Goal: Task Accomplishment & Management: Complete application form

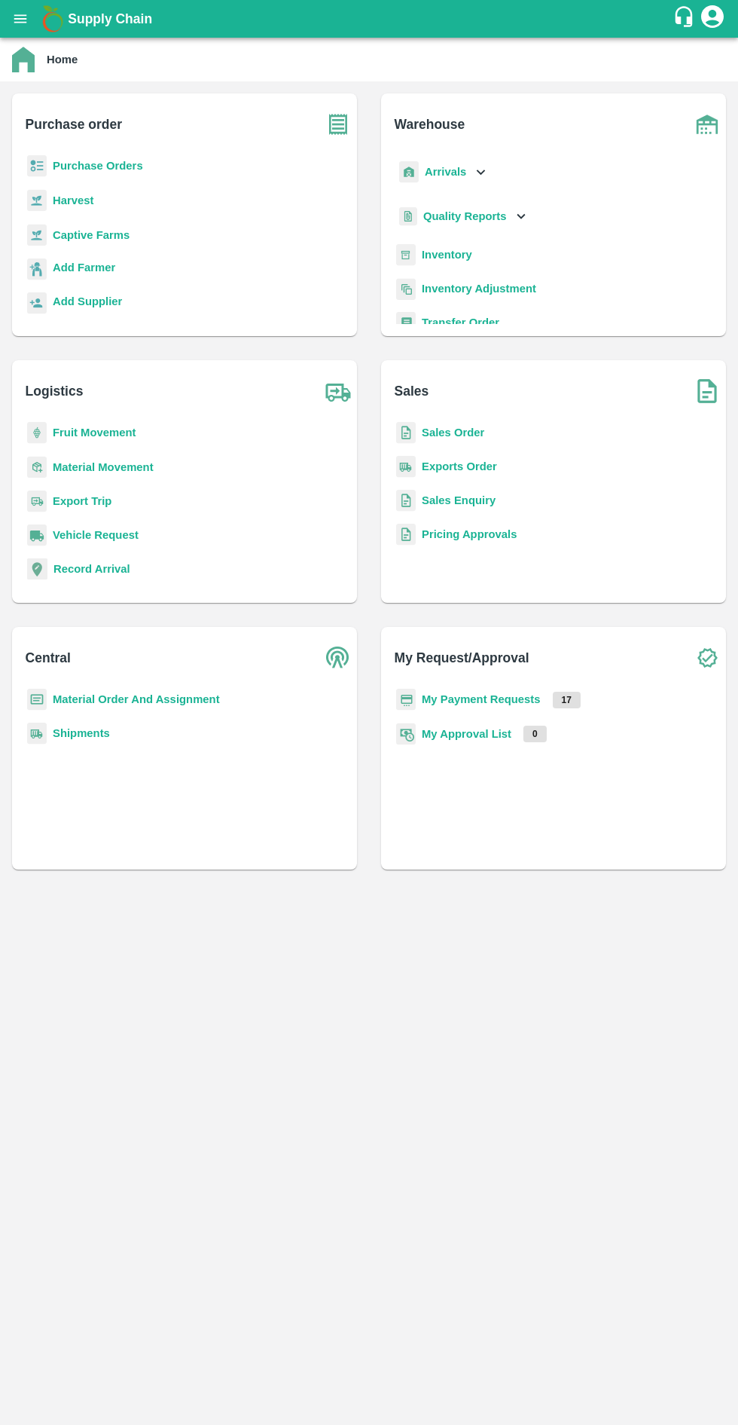
click at [118, 166] on b "Purchase Orders" at bounding box center [98, 166] width 90 height 12
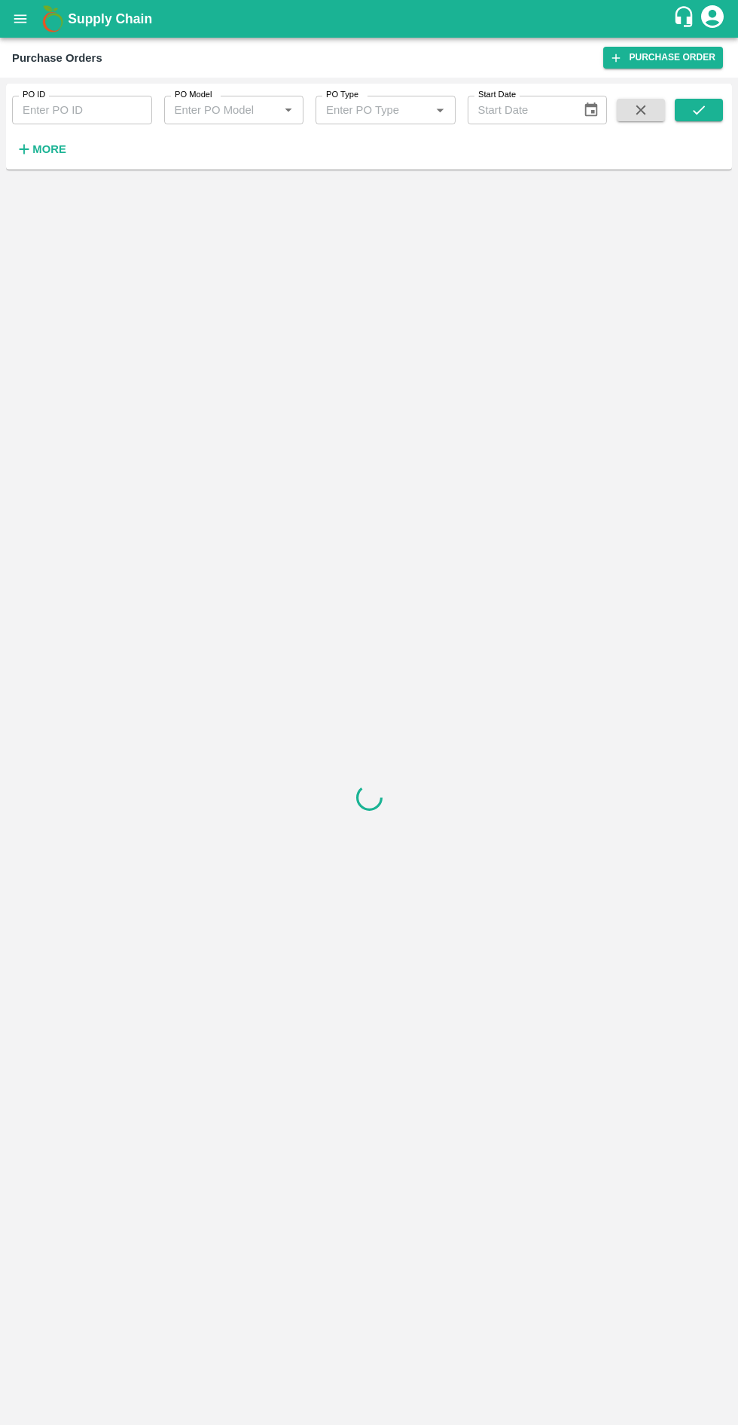
click at [252, 105] on input "PO Model" at bounding box center [222, 110] width 106 height 20
click at [423, 362] on div at bounding box center [369, 797] width 726 height 1243
click at [59, 142] on h6 "More" at bounding box center [49, 149] width 34 height 20
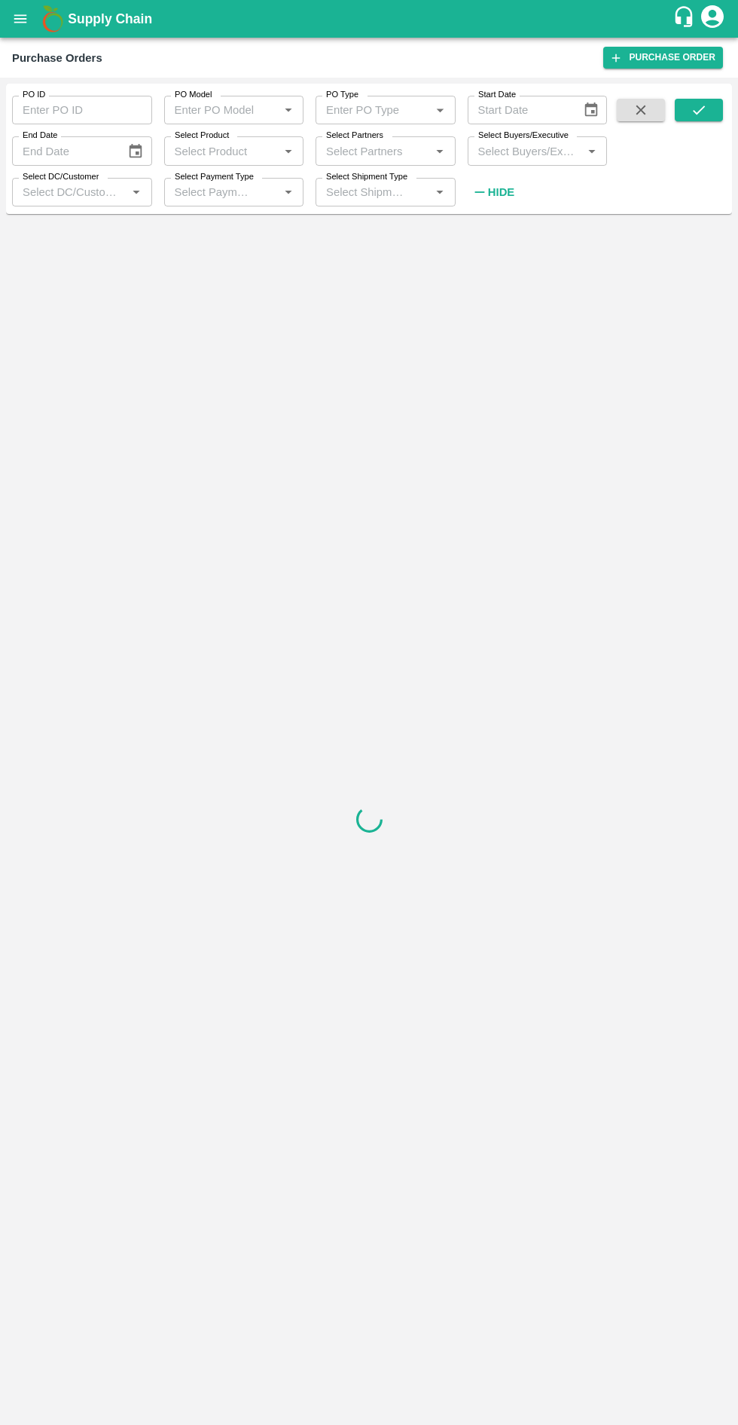
click at [214, 149] on input "Select Product" at bounding box center [222, 151] width 106 height 20
click at [234, 151] on input "Select Product" at bounding box center [222, 151] width 106 height 20
type input "export"
click at [200, 192] on input "checkbox" at bounding box center [191, 191] width 30 height 30
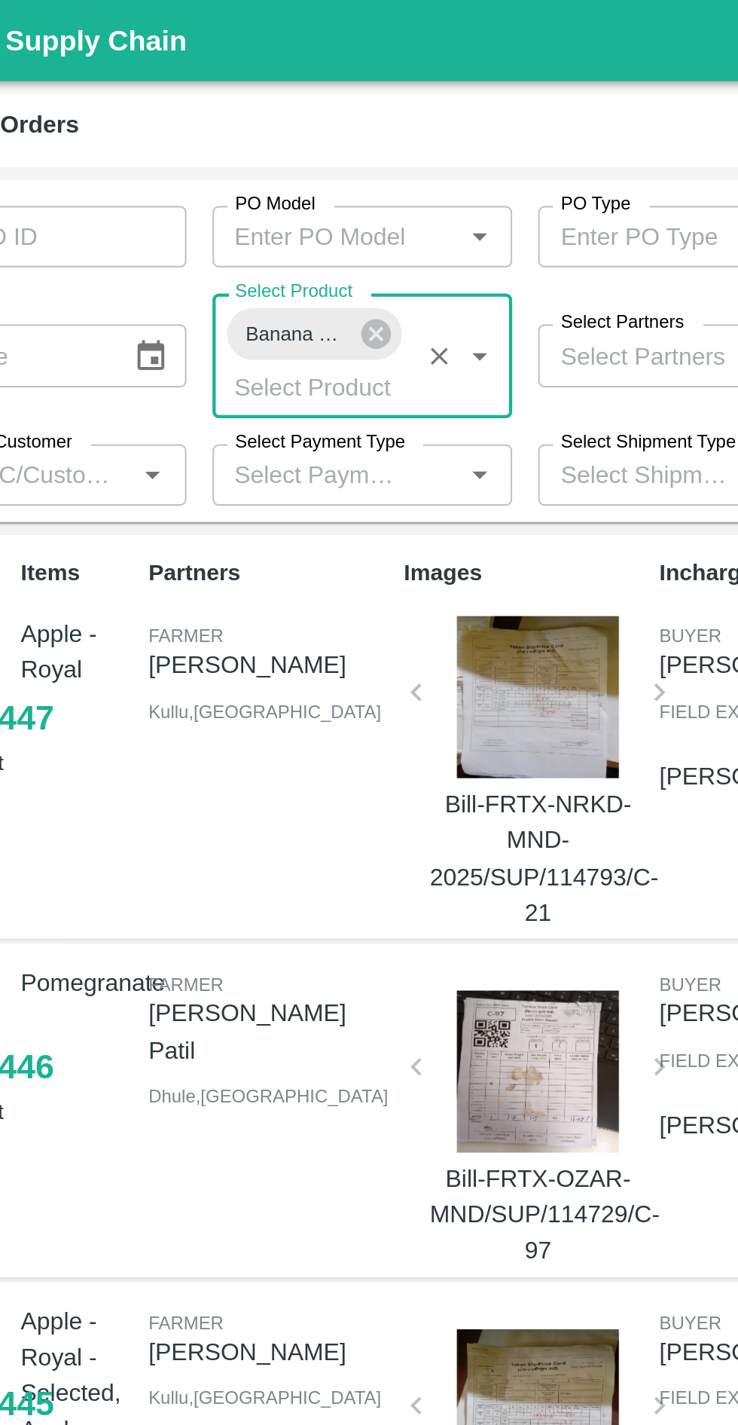
click at [699, 111] on icon "submit" at bounding box center [699, 109] width 12 height 9
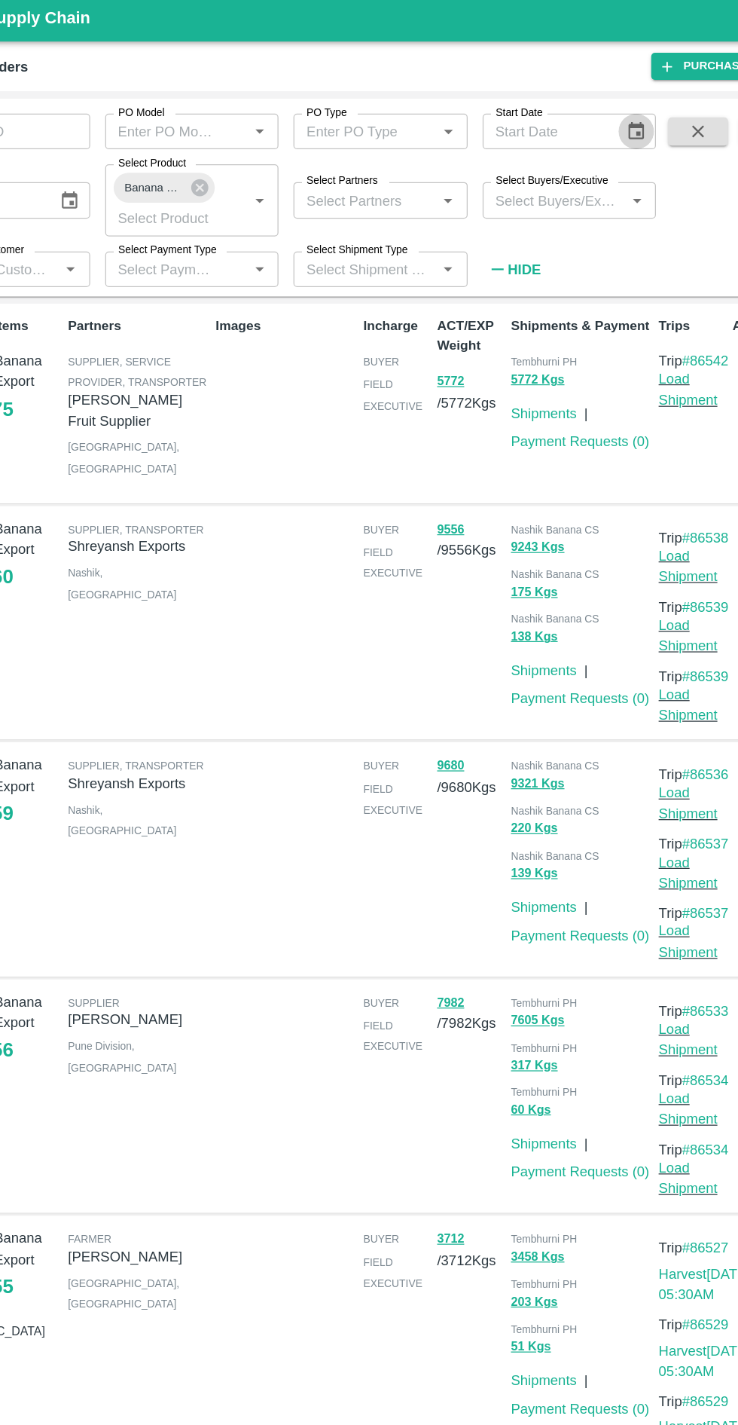
click at [591, 109] on icon "Choose date" at bounding box center [591, 110] width 17 height 17
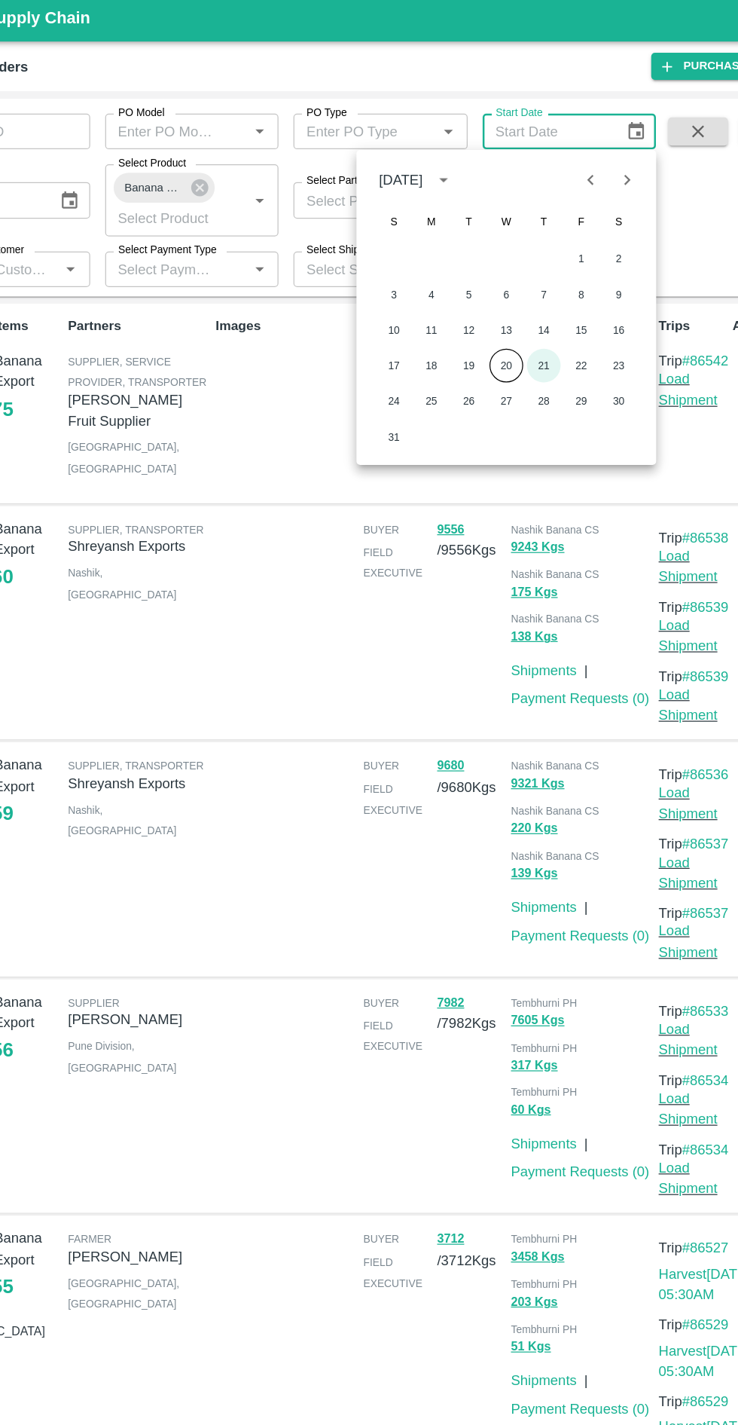
click at [519, 294] on button "21" at bounding box center [516, 298] width 27 height 27
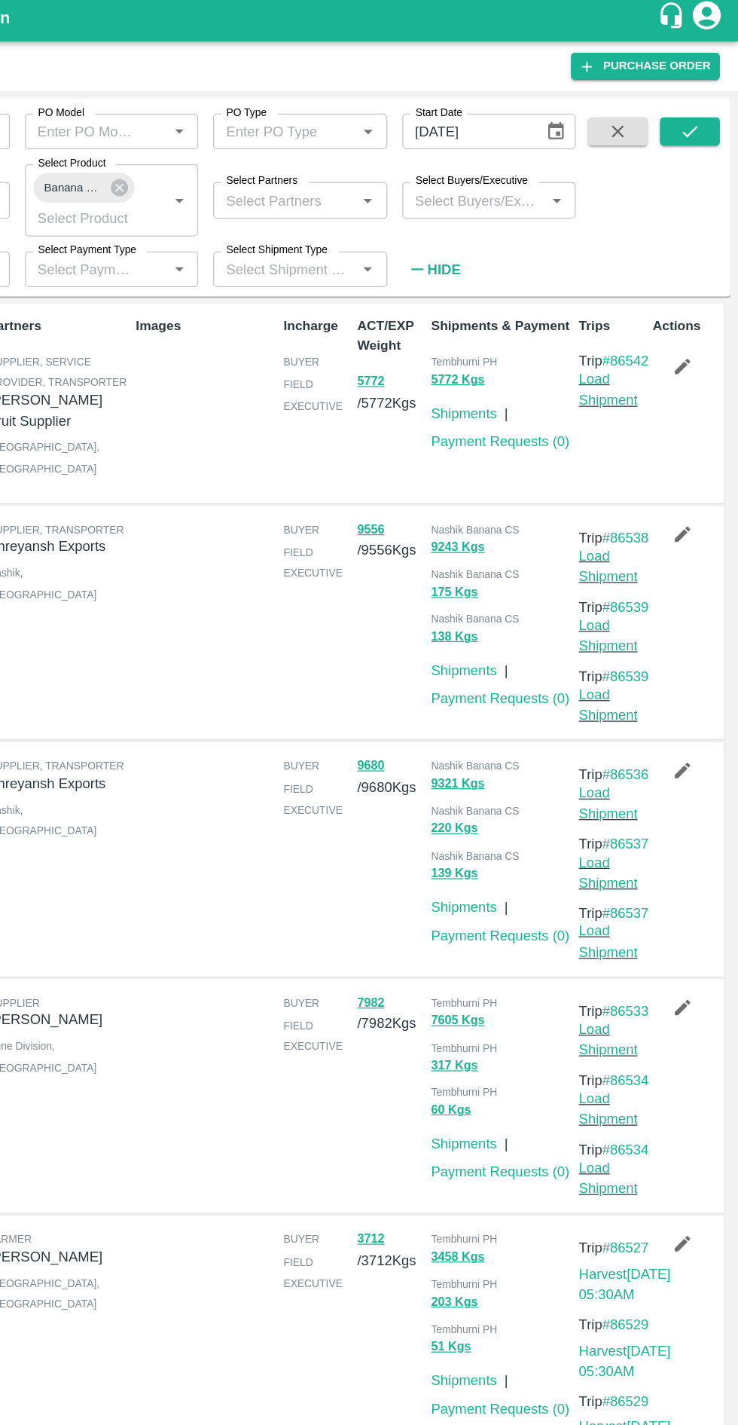
click at [591, 108] on icon "Choose date, selected date is Aug 21, 2025" at bounding box center [591, 110] width 17 height 17
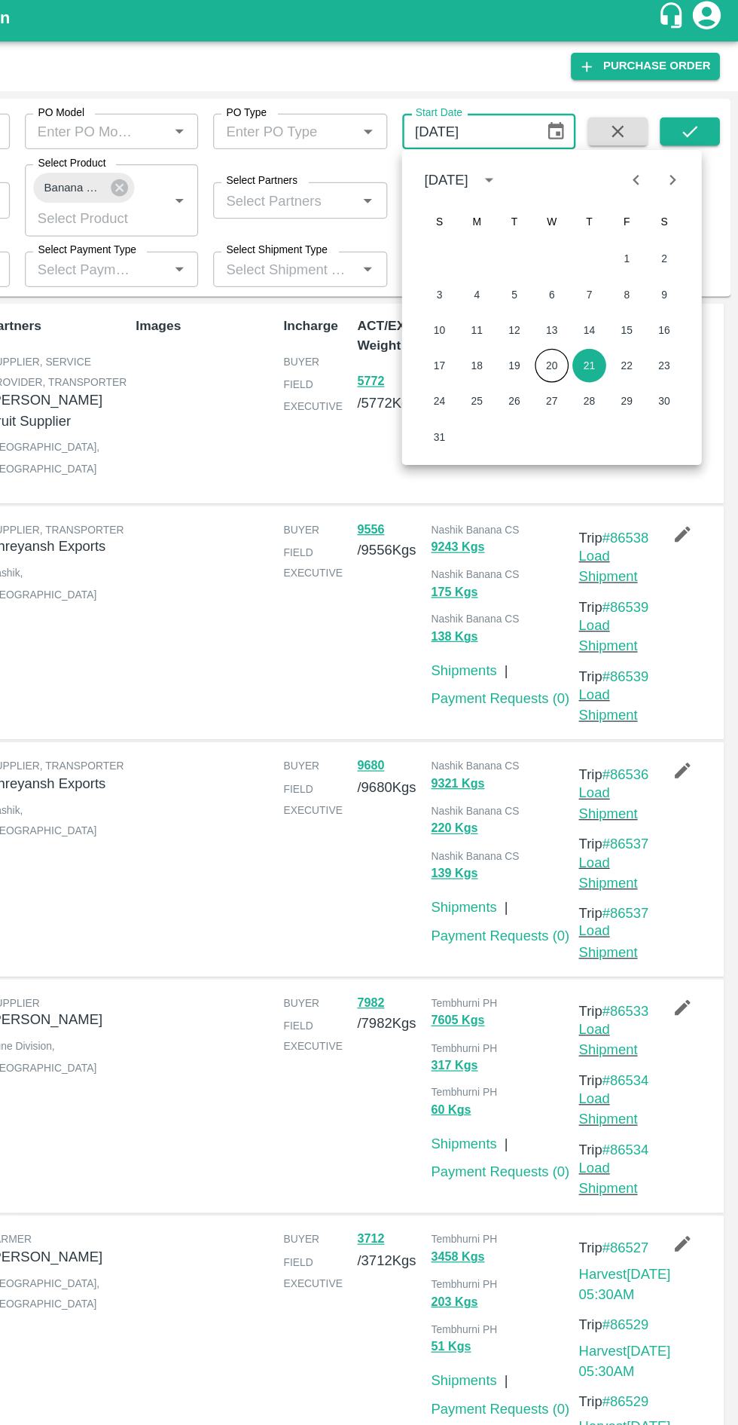
click at [650, 139] on button "Previous month" at bounding box center [656, 149] width 29 height 29
click at [530, 294] on button "21" at bounding box center [528, 298] width 27 height 27
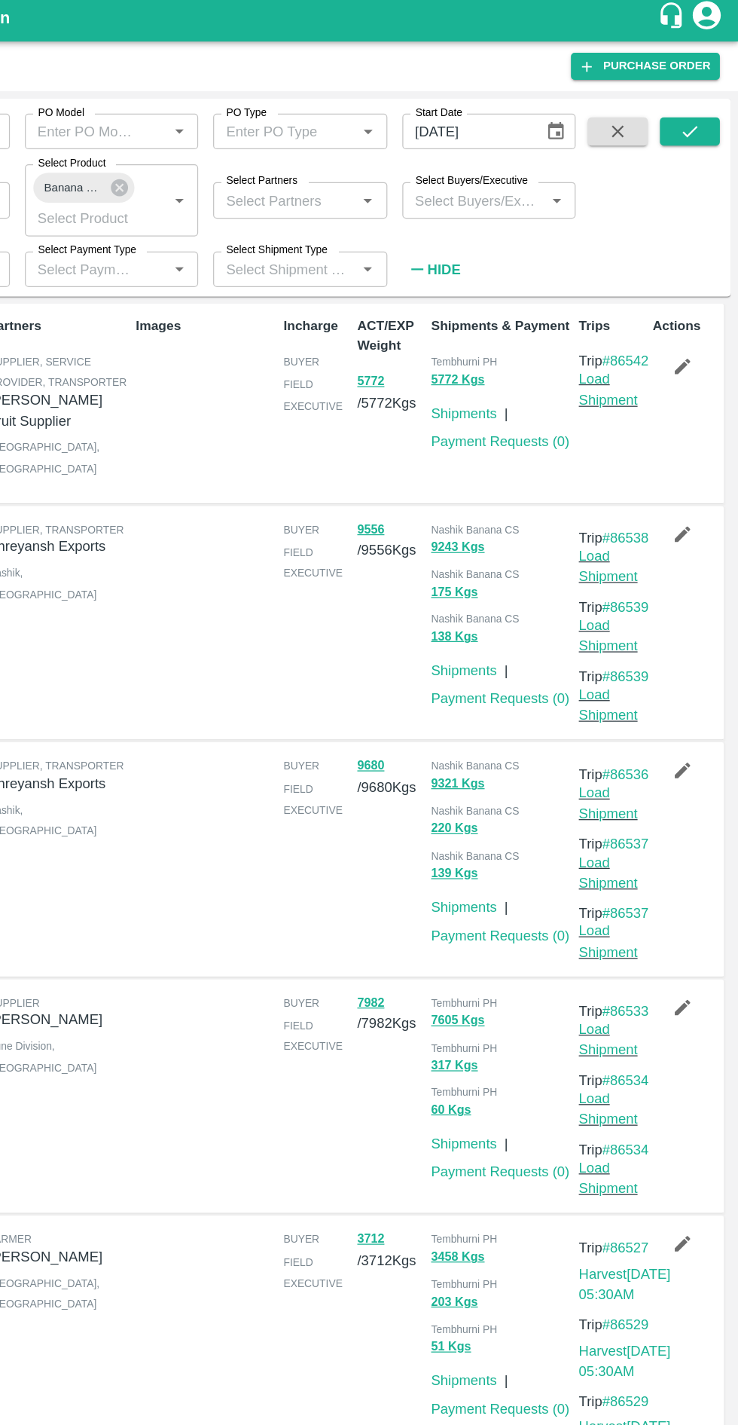
type input "21/07/2025"
click at [697, 104] on icon "submit" at bounding box center [699, 110] width 17 height 17
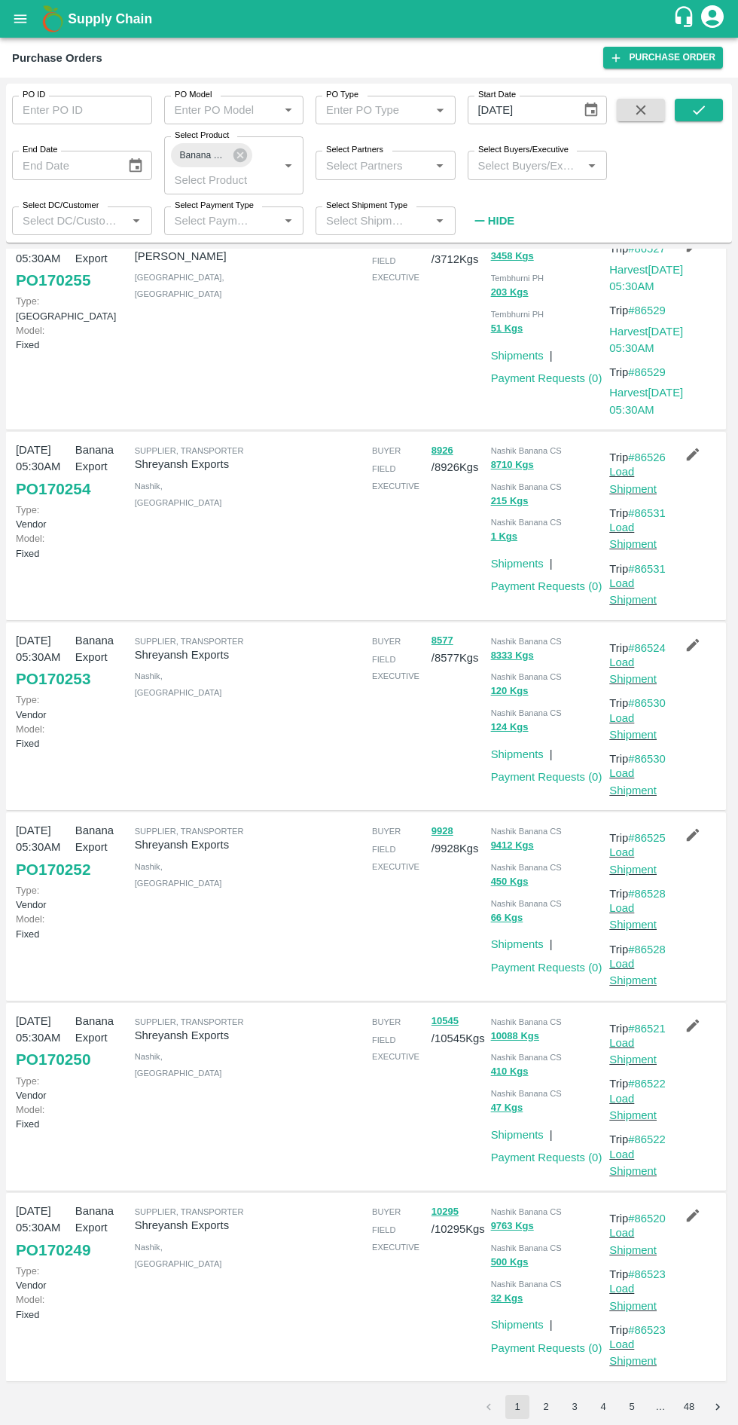
scroll to position [1109, 0]
click at [59, 475] on link "PO 170254" at bounding box center [53, 488] width 75 height 27
click at [38, 475] on link "PO 170254" at bounding box center [53, 488] width 75 height 27
click at [690, 448] on icon "button" at bounding box center [693, 454] width 13 height 13
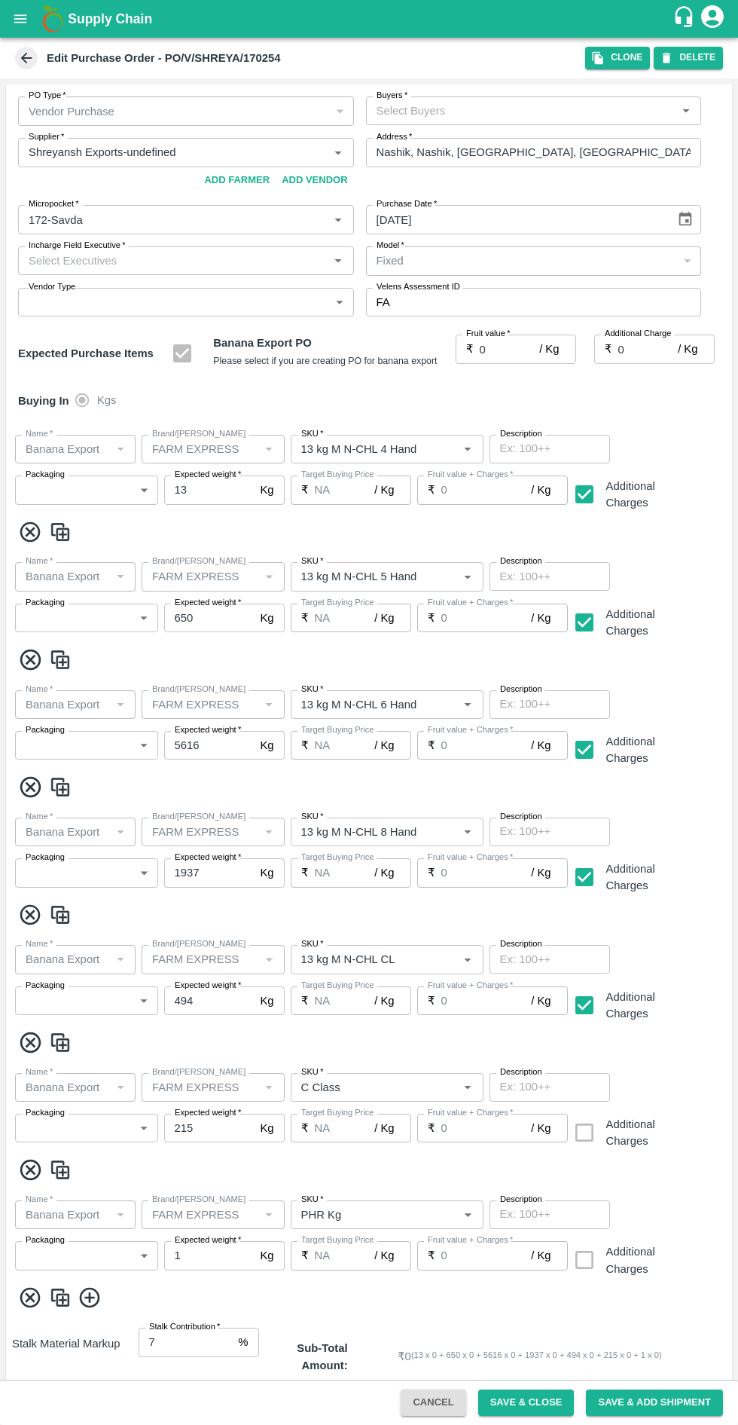
type input "Shreyansh Exports-undefined"
type input "172-Savda"
type input "Banana Export"
type input "FARM EXPRESS"
type input "13 kg M N-CHL 4 Hand"
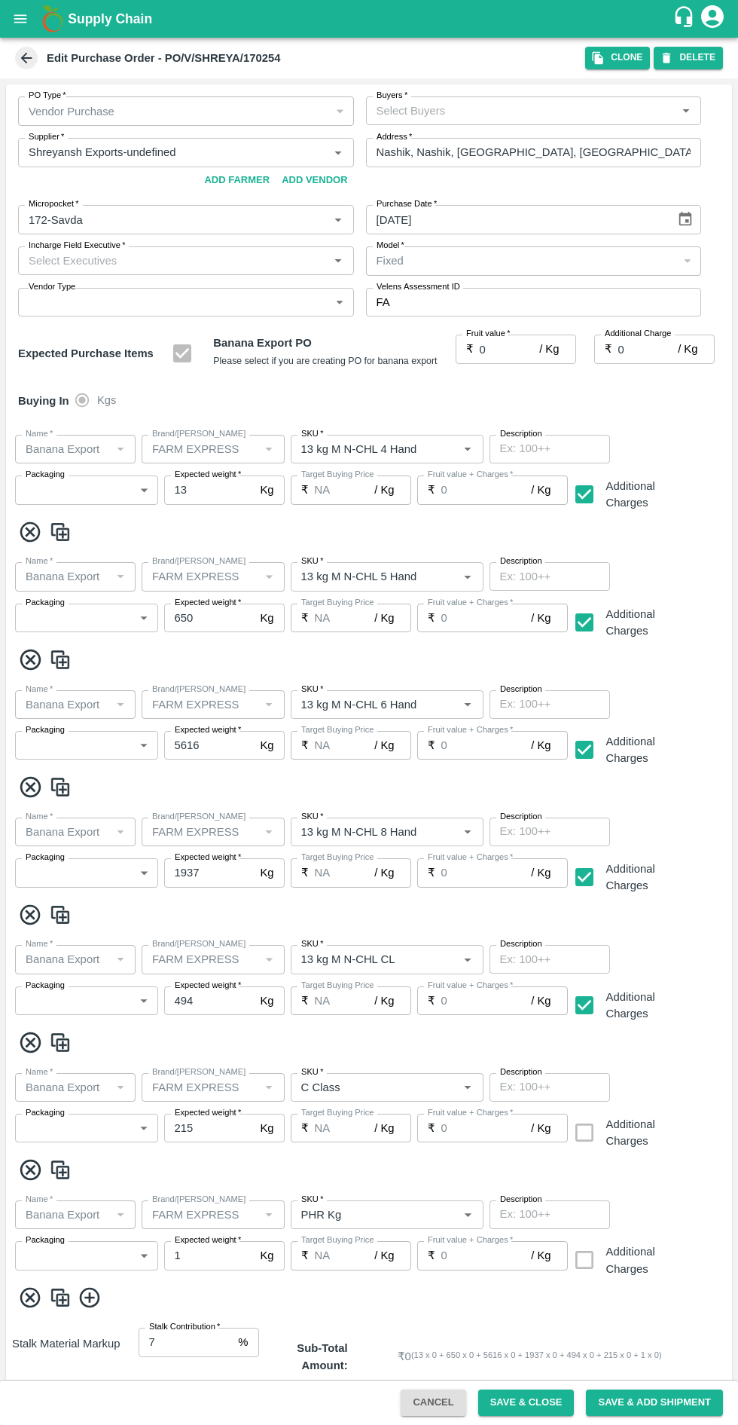
type input "NA"
type input "Banana Export"
type input "FARM EXPRESS"
type input "13 kg M N-CHL 5 Hand"
type input "NA"
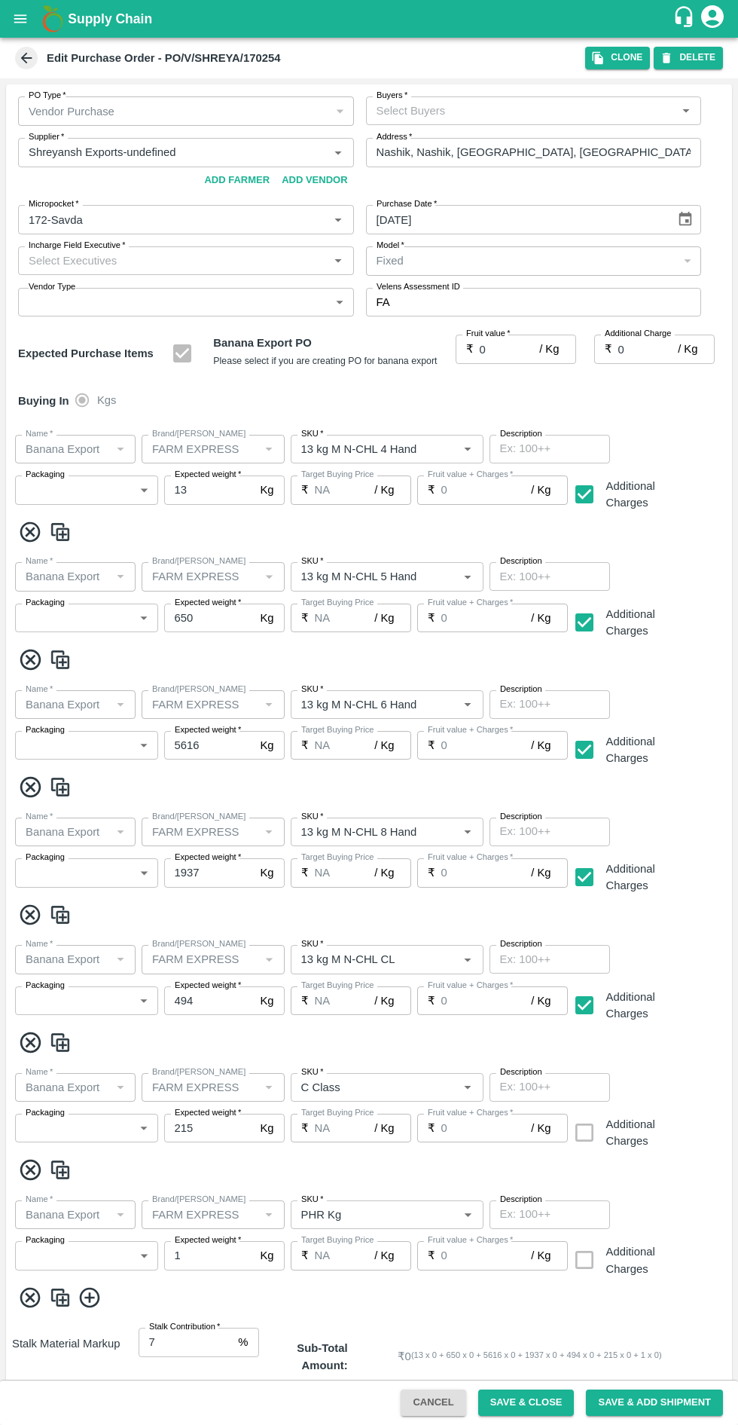
type input "Banana Export"
type input "FARM EXPRESS"
type input "13 kg M N-CHL 6 Hand"
type input "NA"
type input "Banana Export"
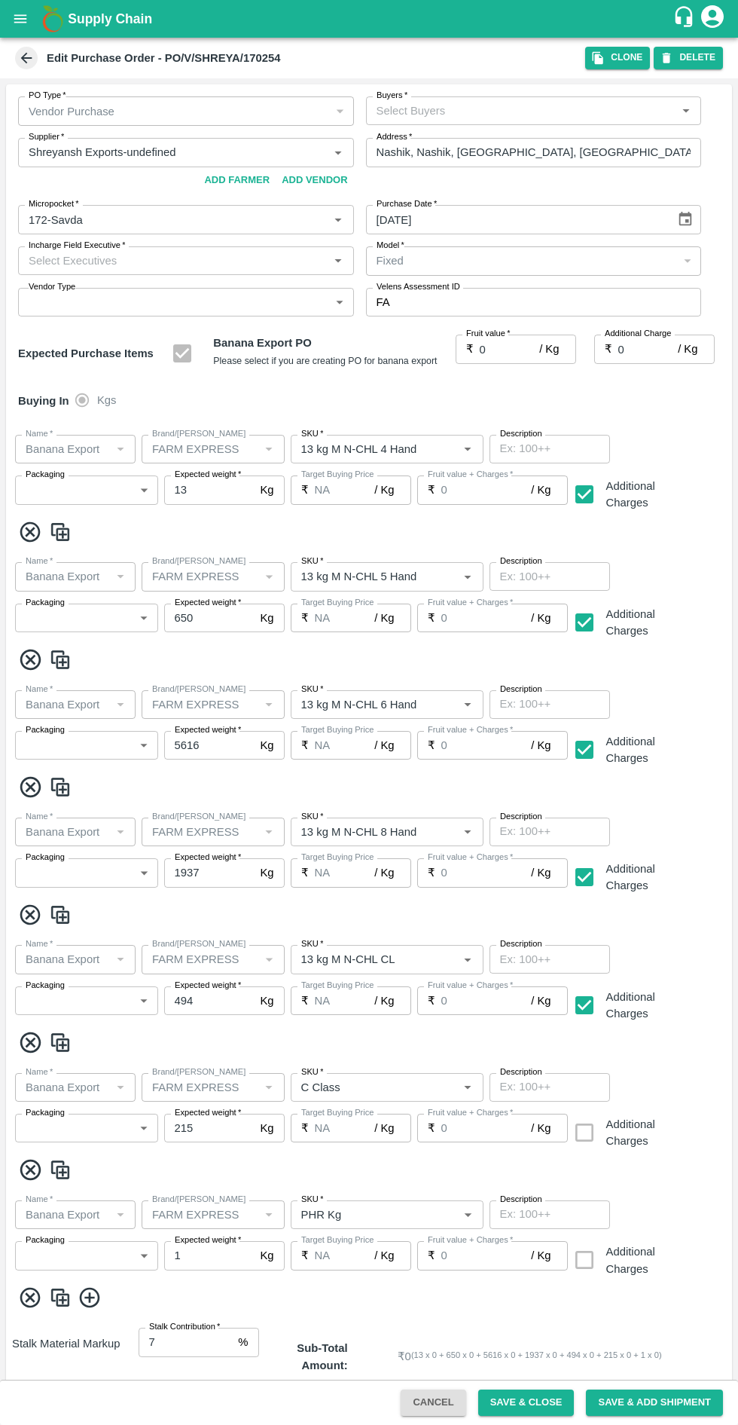
type input "FARM EXPRESS"
type input "13 kg M N-CHL 8 Hand"
type input "NA"
type input "Banana Export"
type input "FARM EXPRESS"
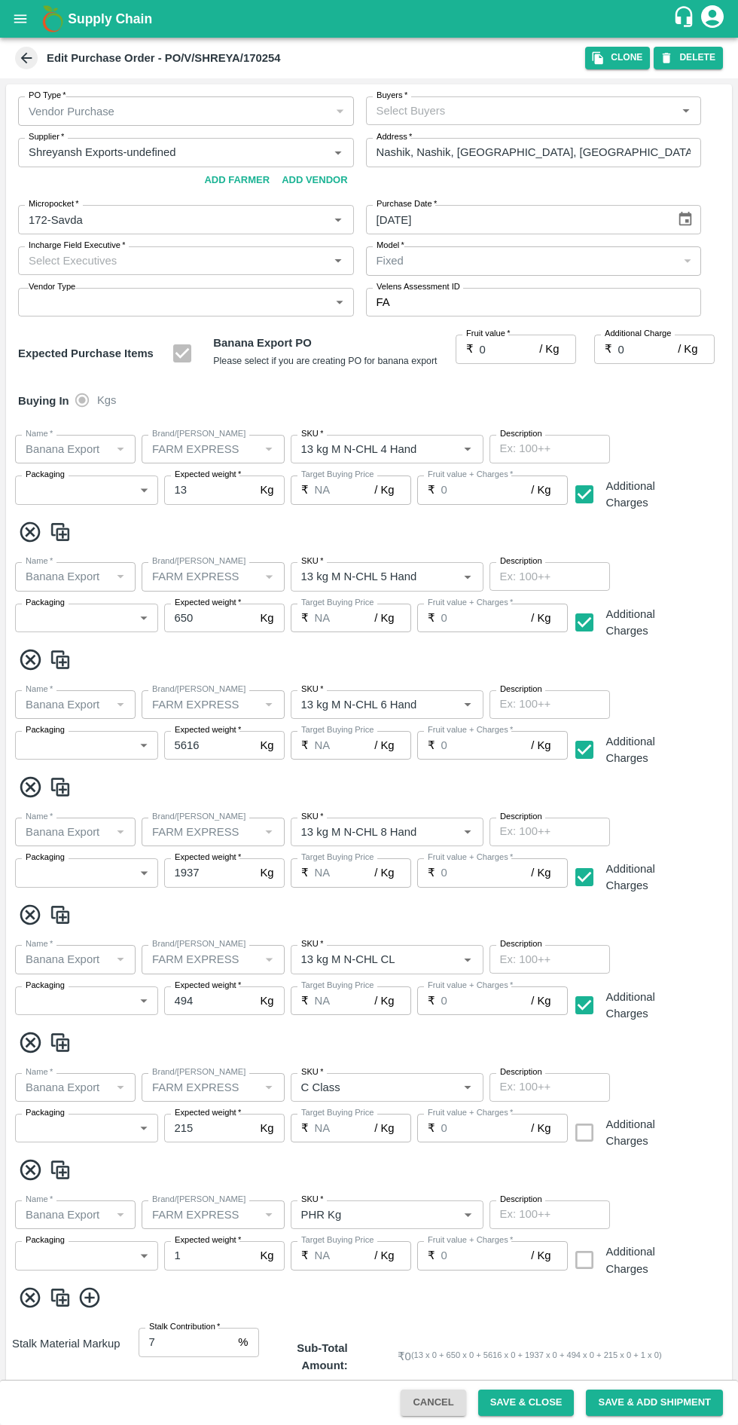
type input "13 kg M N-CHL CL"
type input "NA"
type input "Banana Export"
type input "FARM EXPRESS"
type input "C Class"
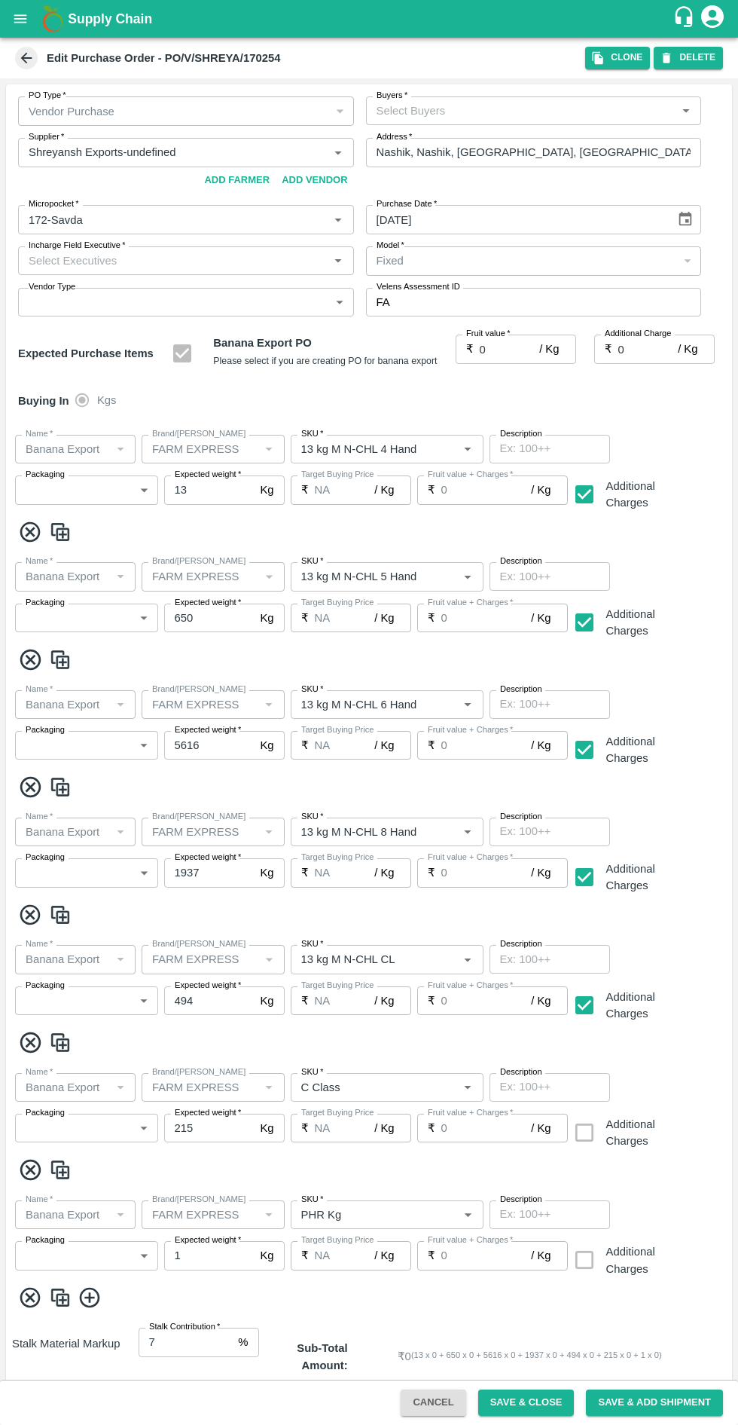
type input "NA"
type input "Banana Export"
type input "FARM EXPRESS"
type input "PHR Kg"
type input "NA"
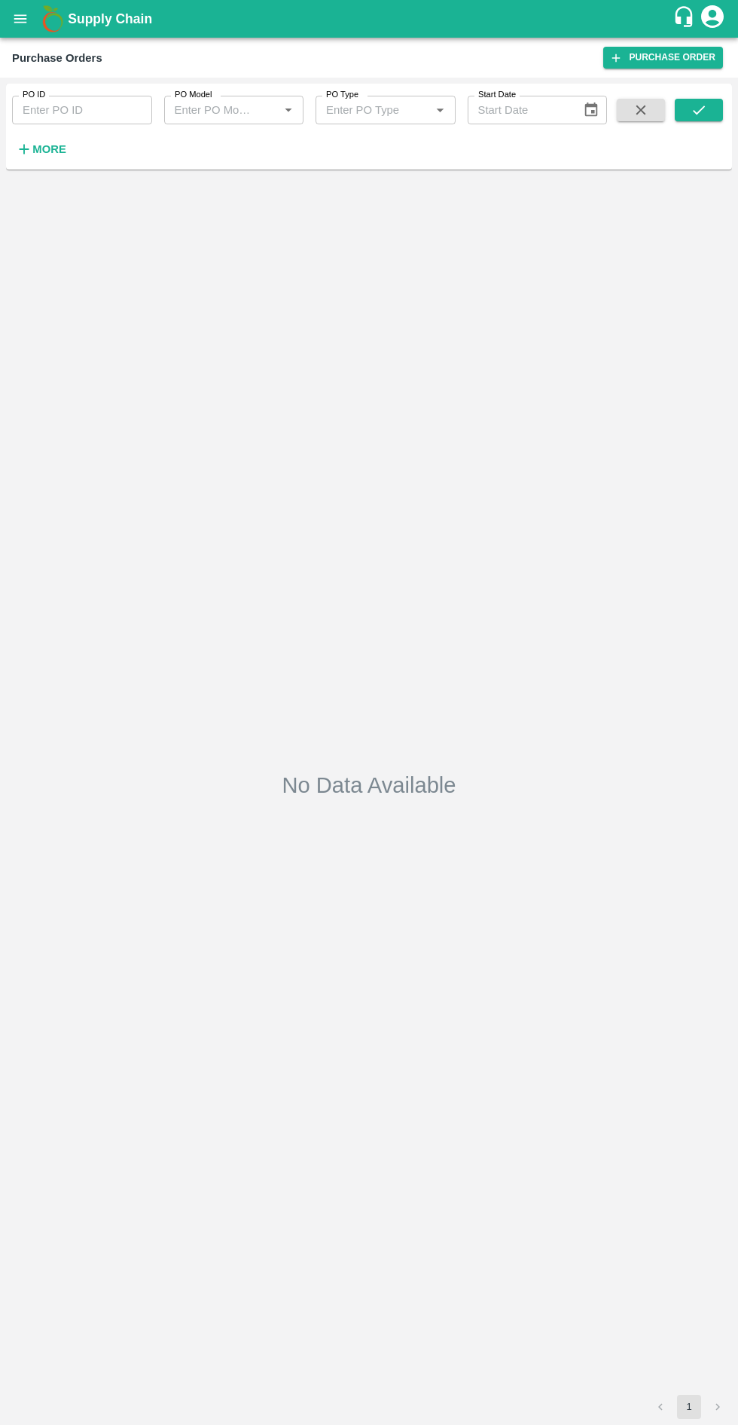
type input "21/07/2025"
click at [699, 110] on icon "submit" at bounding box center [699, 110] width 17 height 17
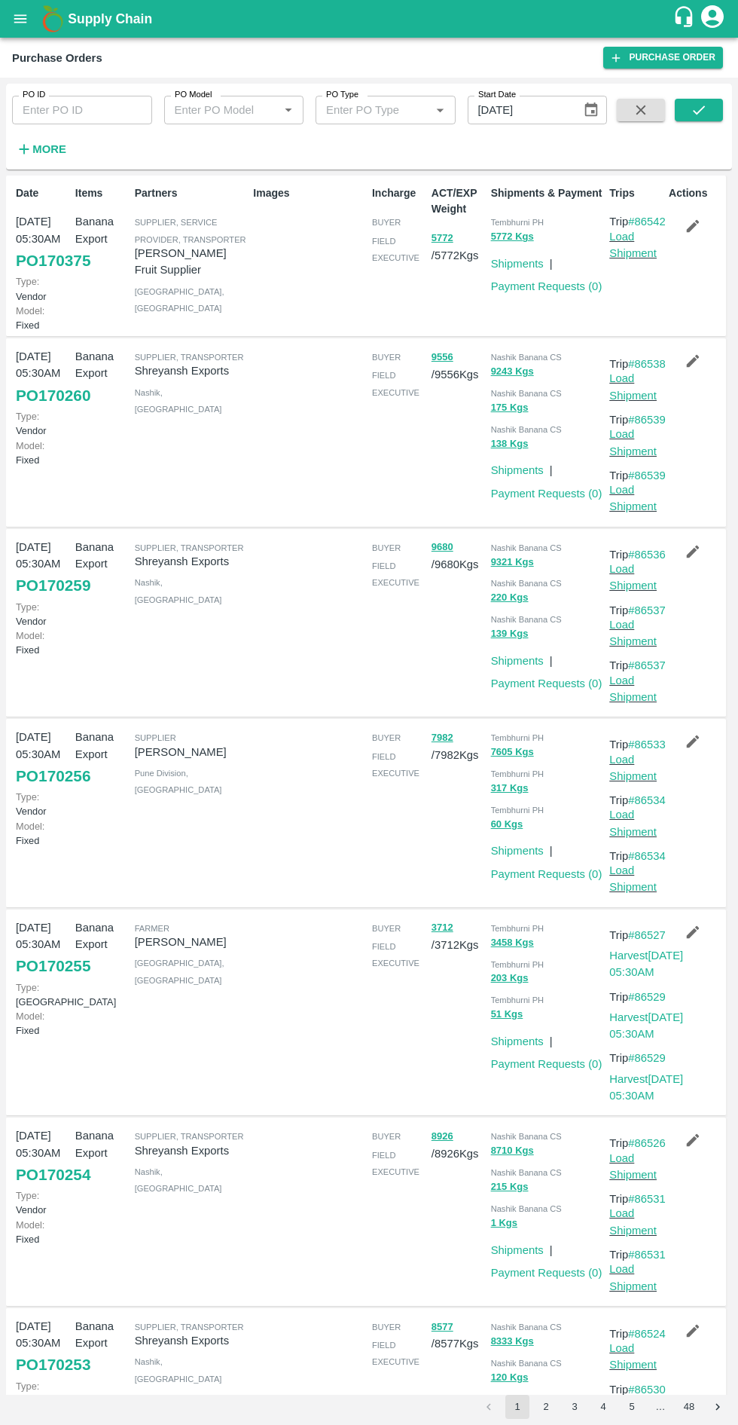
click at [690, 748] on icon "button" at bounding box center [693, 741] width 13 height 13
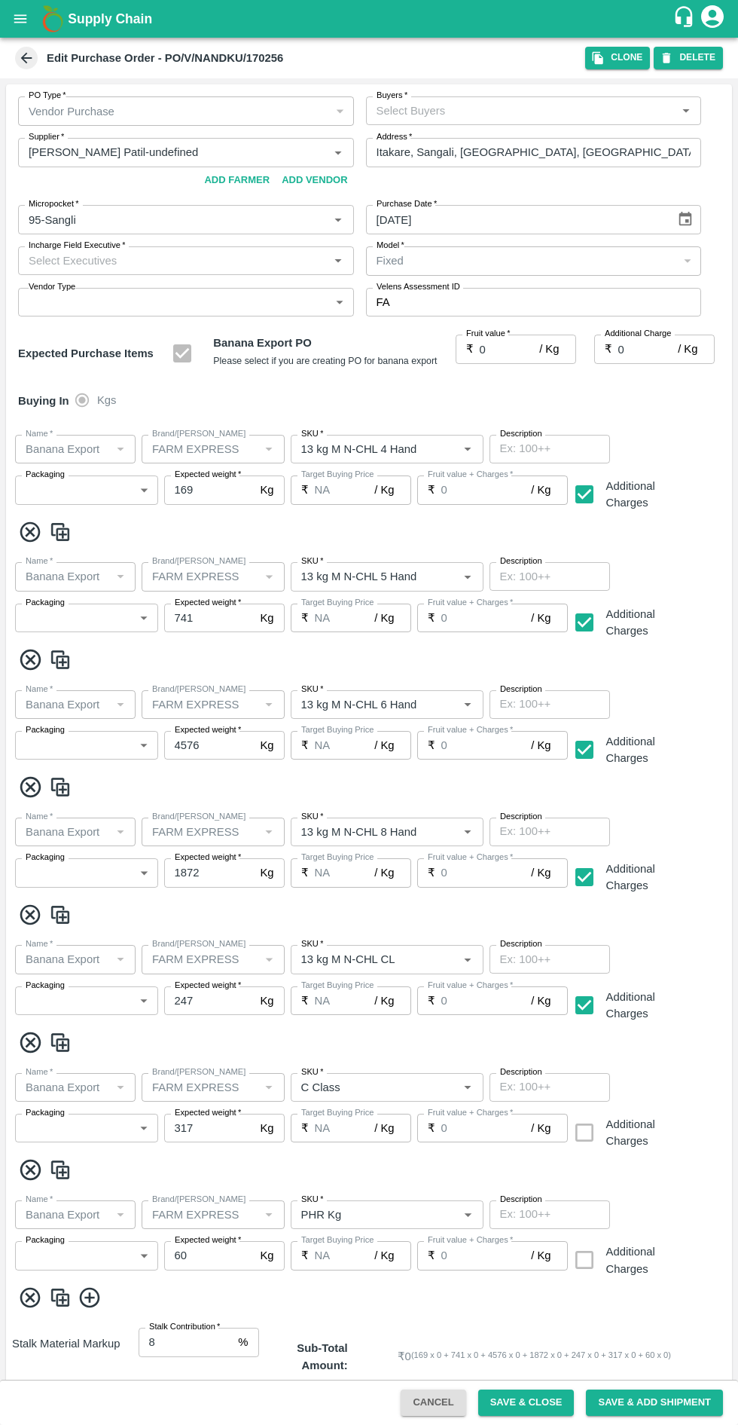
type input "Nandkumar Subhash Patil-undefined"
type input "95-Sangli"
type input "Banana Export"
type input "FARM EXPRESS"
type input "13 kg M N-CHL 4 Hand"
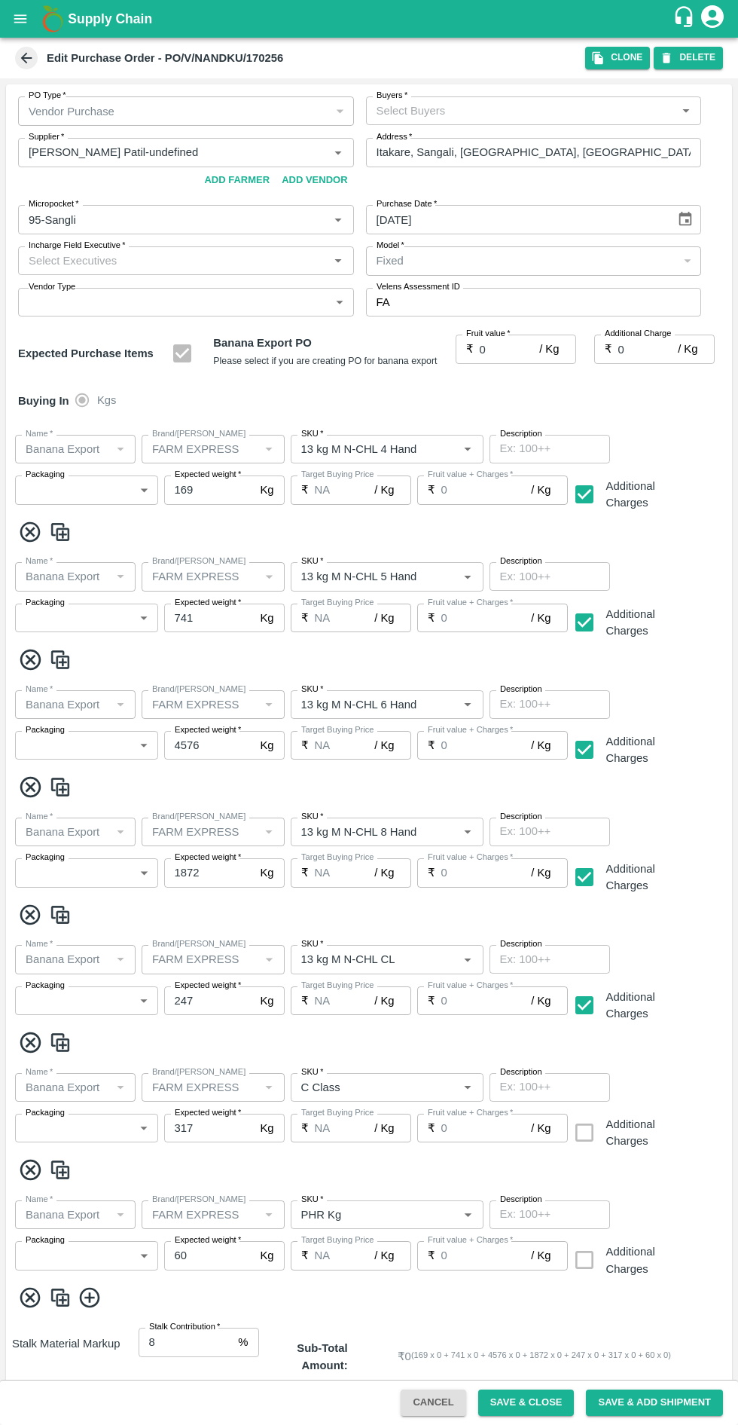
type input "NA"
type input "Banana Export"
type input "FARM EXPRESS"
type input "13 kg M N-CHL 5 Hand"
type input "NA"
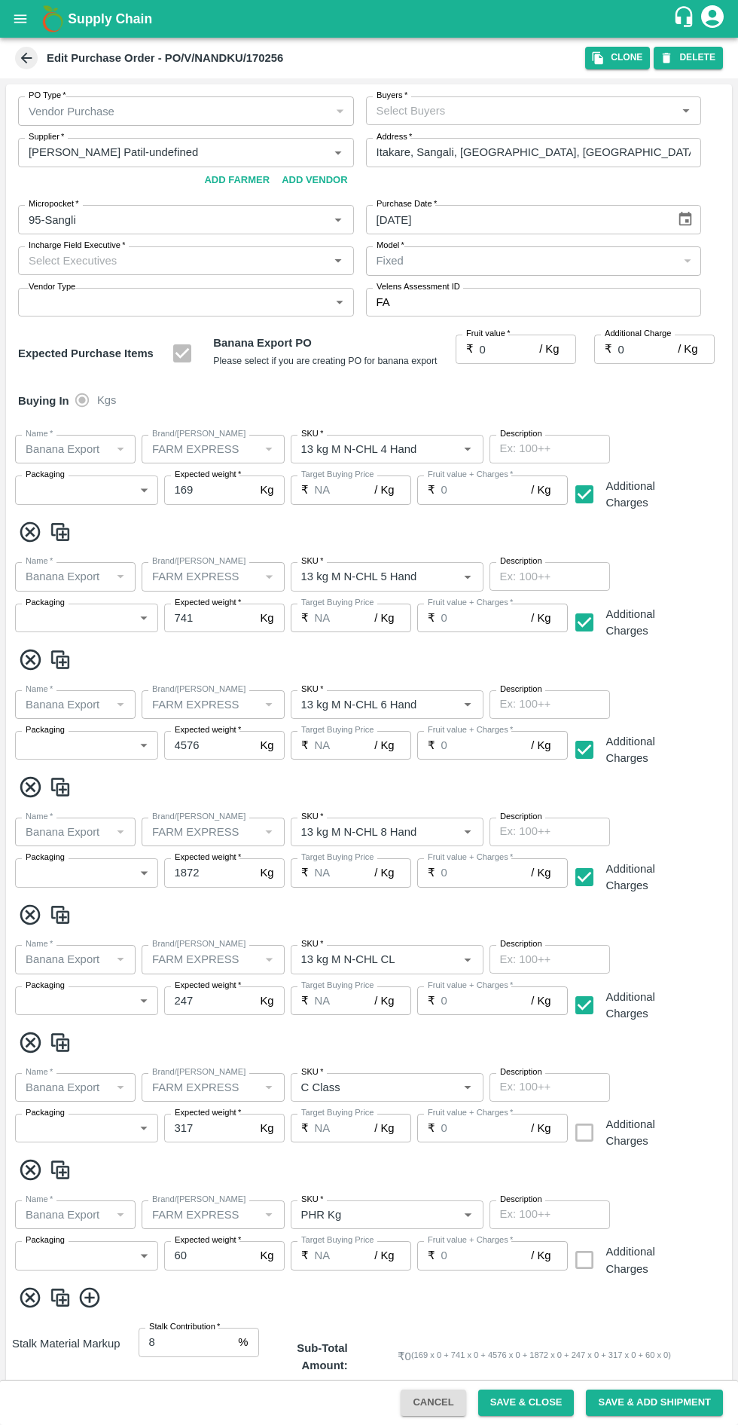
type input "Banana Export"
type input "FARM EXPRESS"
type input "13 kg M N-CHL 6 Hand"
type input "NA"
type input "Banana Export"
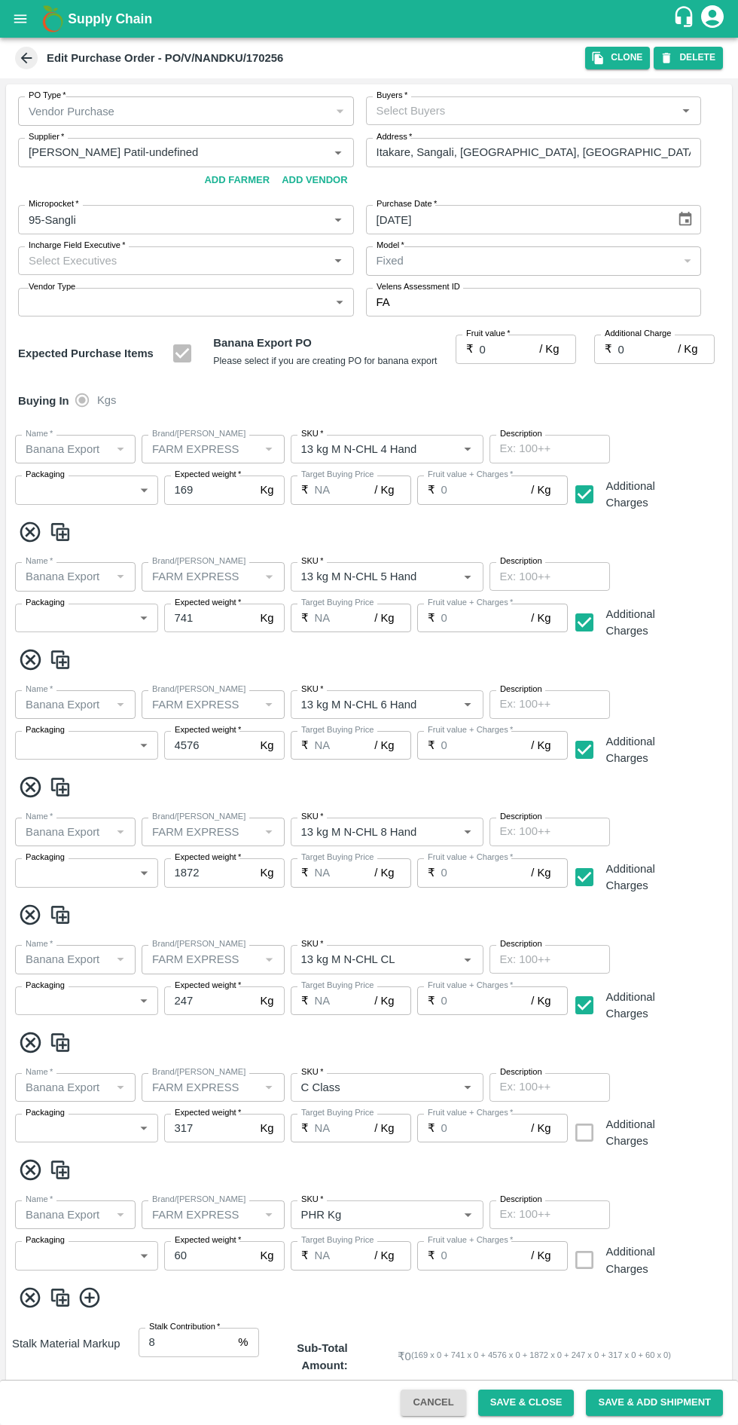
type input "FARM EXPRESS"
type input "13 kg M N-CHL 8 Hand"
type input "NA"
type input "Banana Export"
type input "FARM EXPRESS"
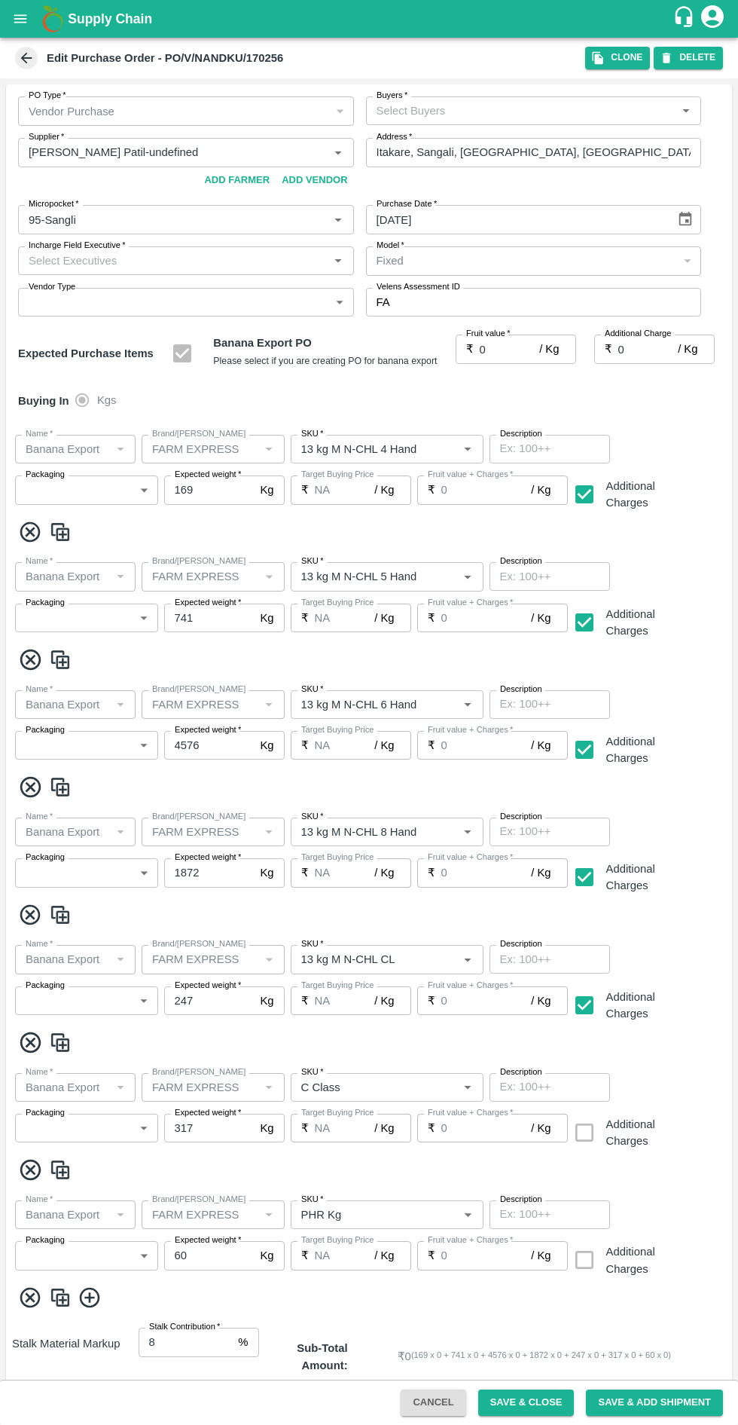
type input "13 kg M N-CHL CL"
type input "NA"
type input "Banana Export"
type input "FARM EXPRESS"
type input "C Class"
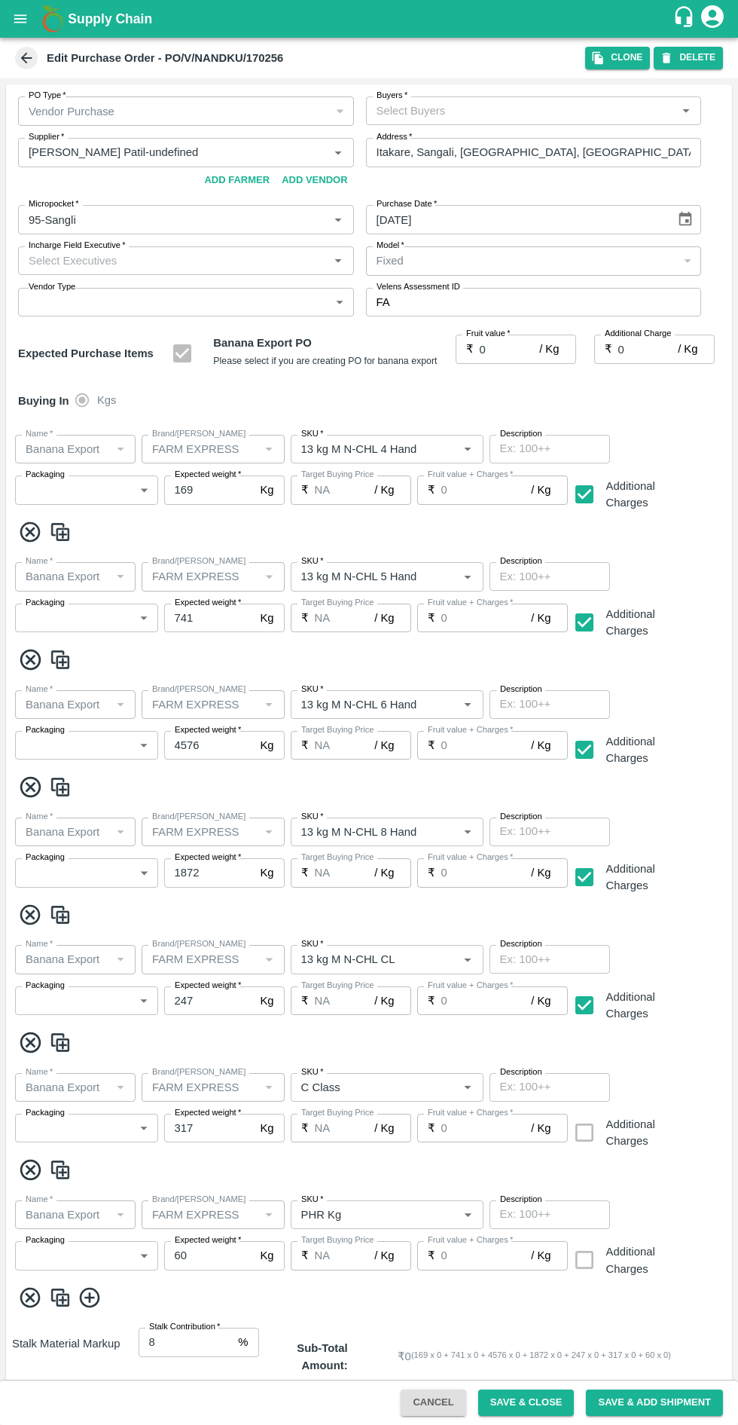
type input "NA"
type input "Banana Export"
type input "FARM EXPRESS"
type input "PHR Kg"
type input "NA"
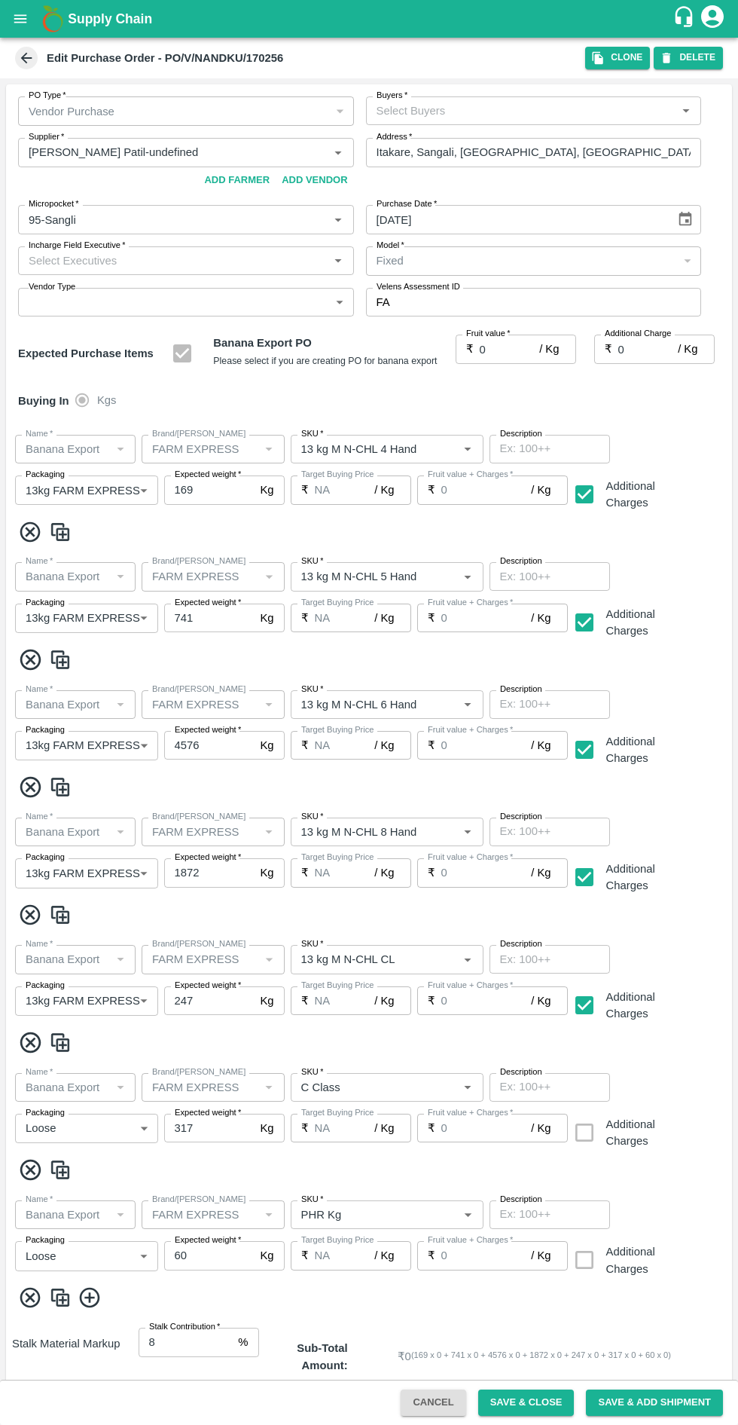
scroll to position [162, 0]
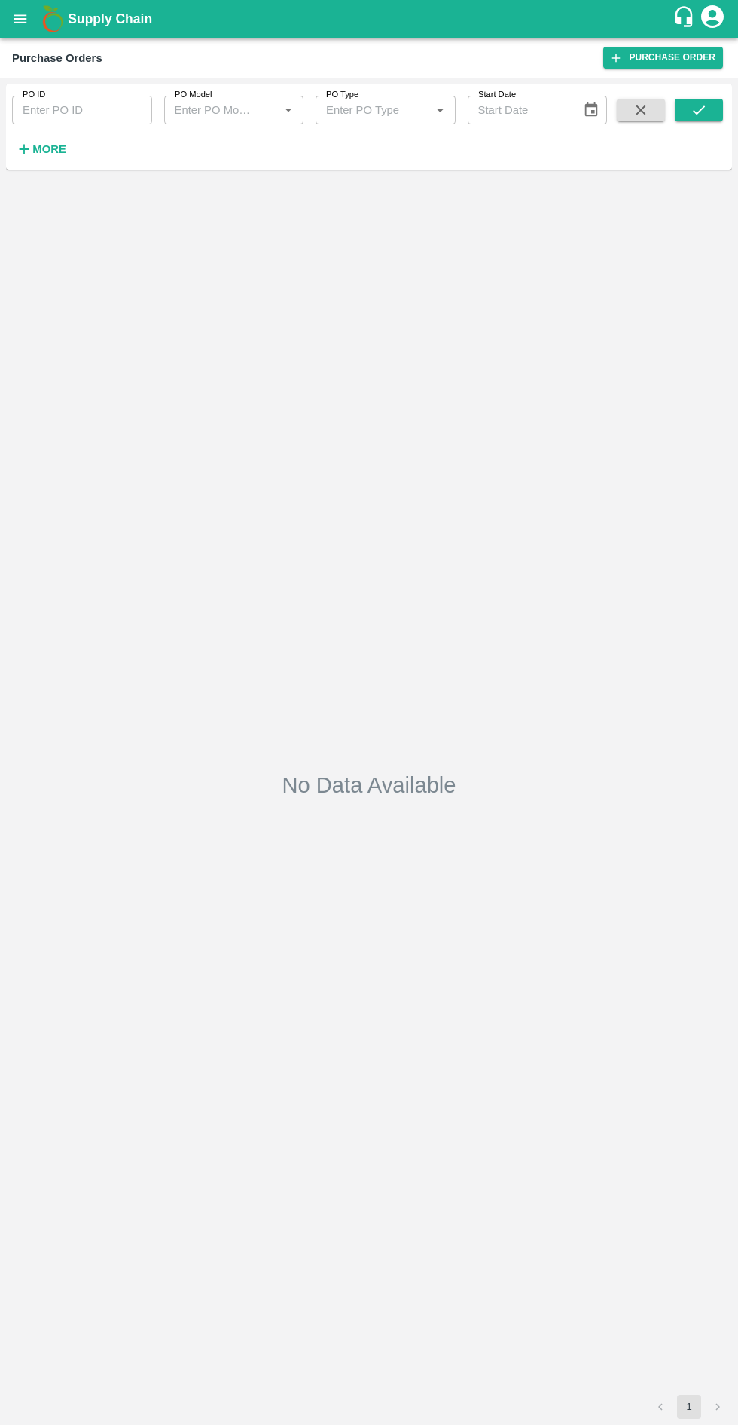
type input "21/07/2025"
click at [699, 110] on icon "submit" at bounding box center [699, 110] width 17 height 17
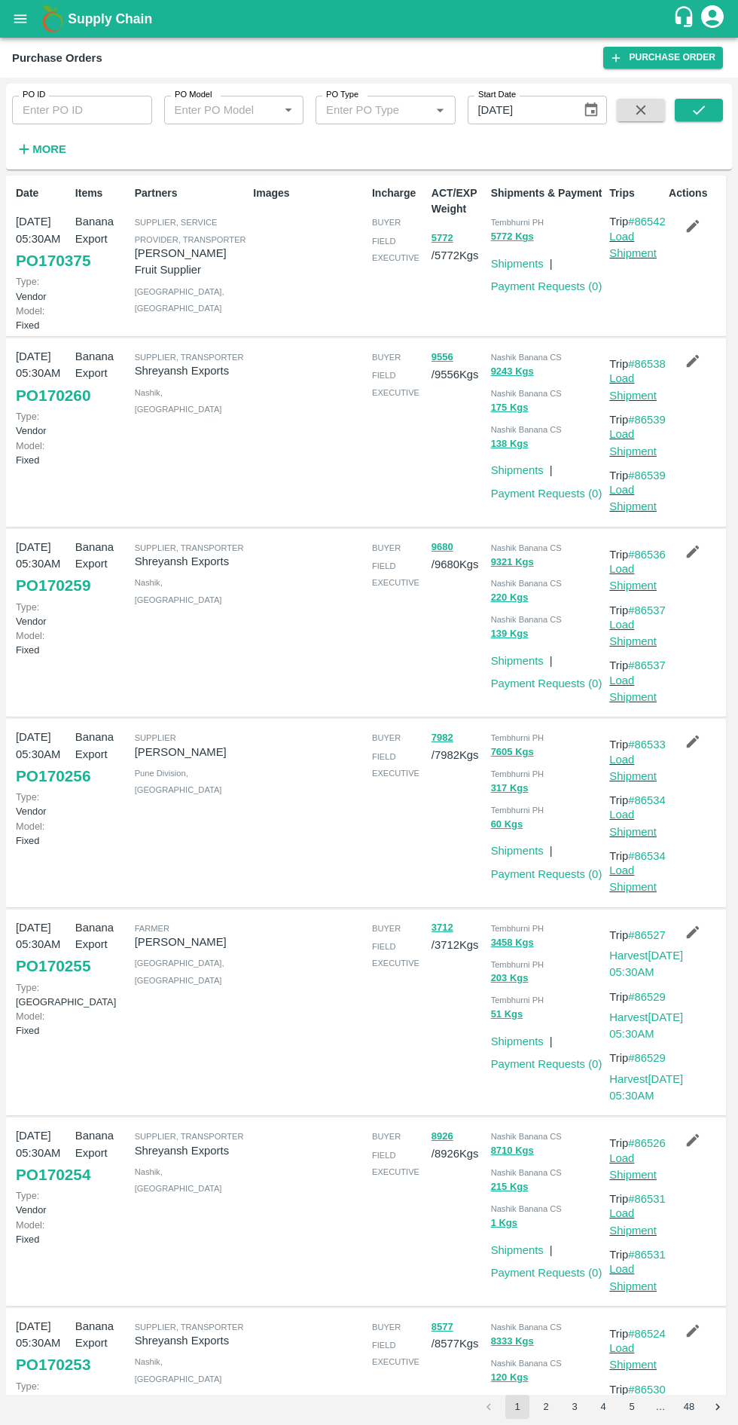
click at [59, 154] on strong "More" at bounding box center [49, 149] width 34 height 12
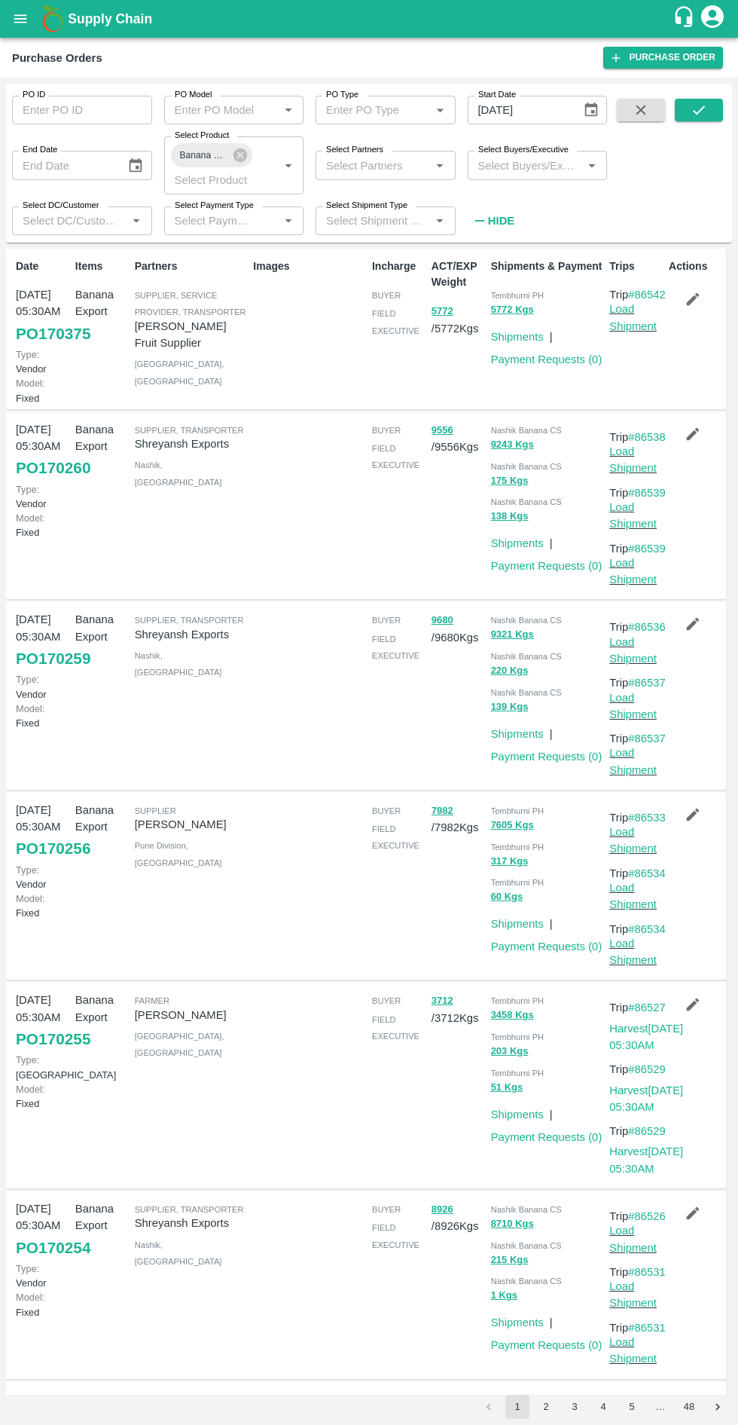
click at [224, 109] on input "PO Model" at bounding box center [222, 110] width 106 height 20
click at [383, 164] on input "Select Partners" at bounding box center [373, 165] width 106 height 20
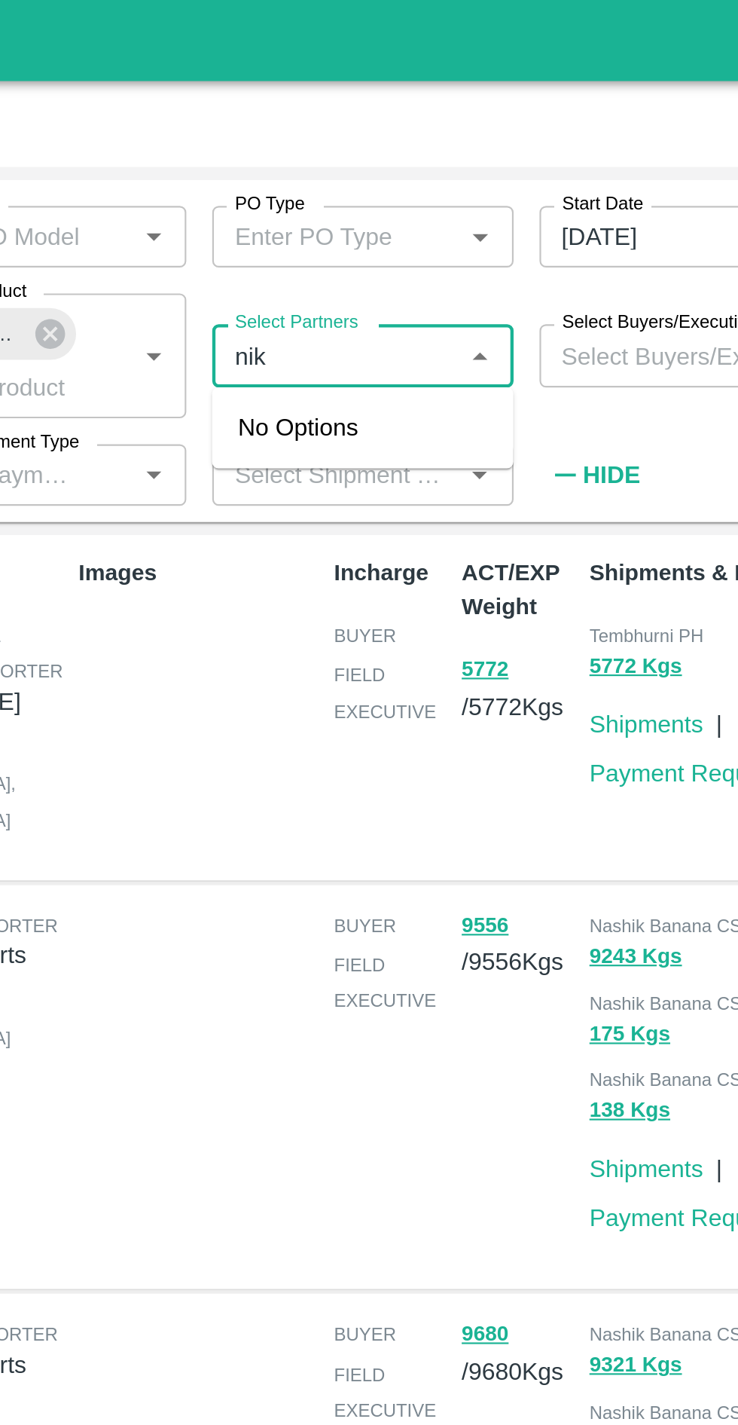
type input "nikh"
type input "Nikhil"
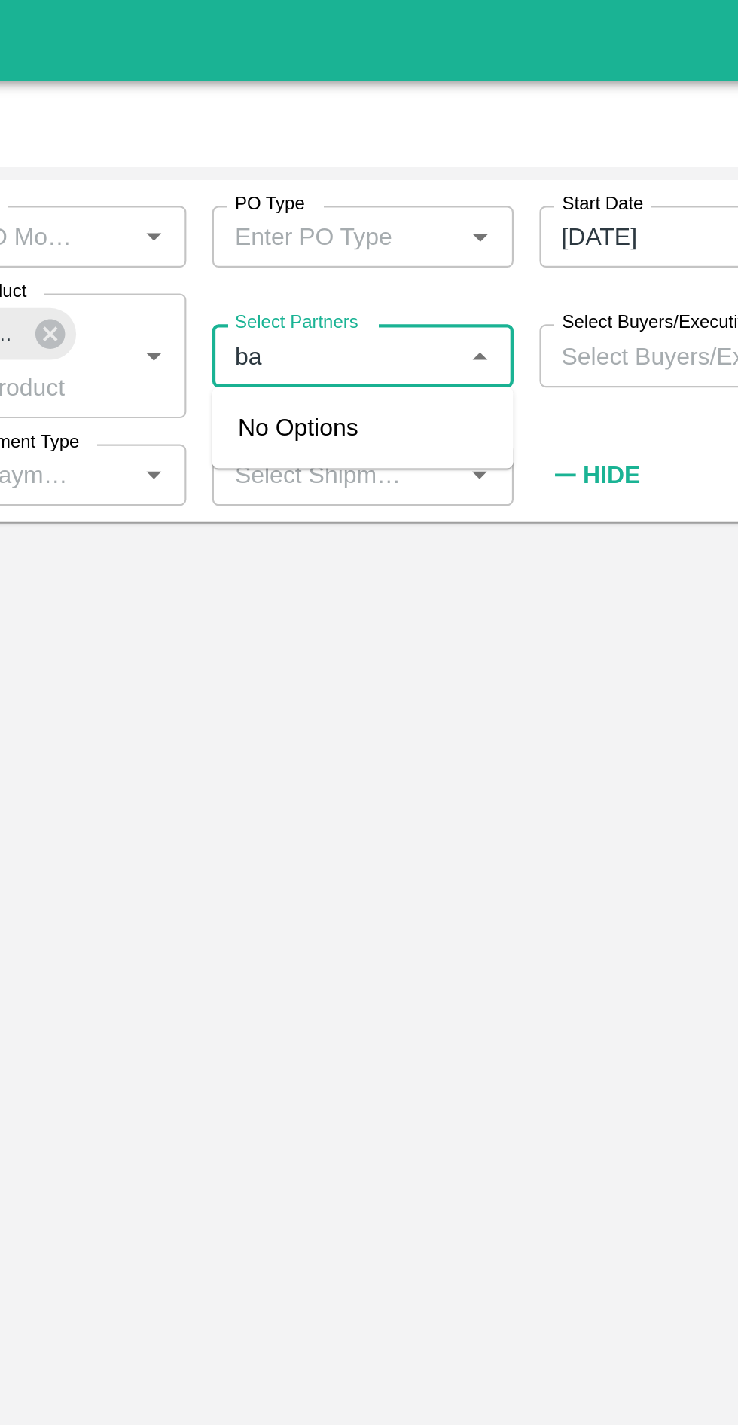
type input "b"
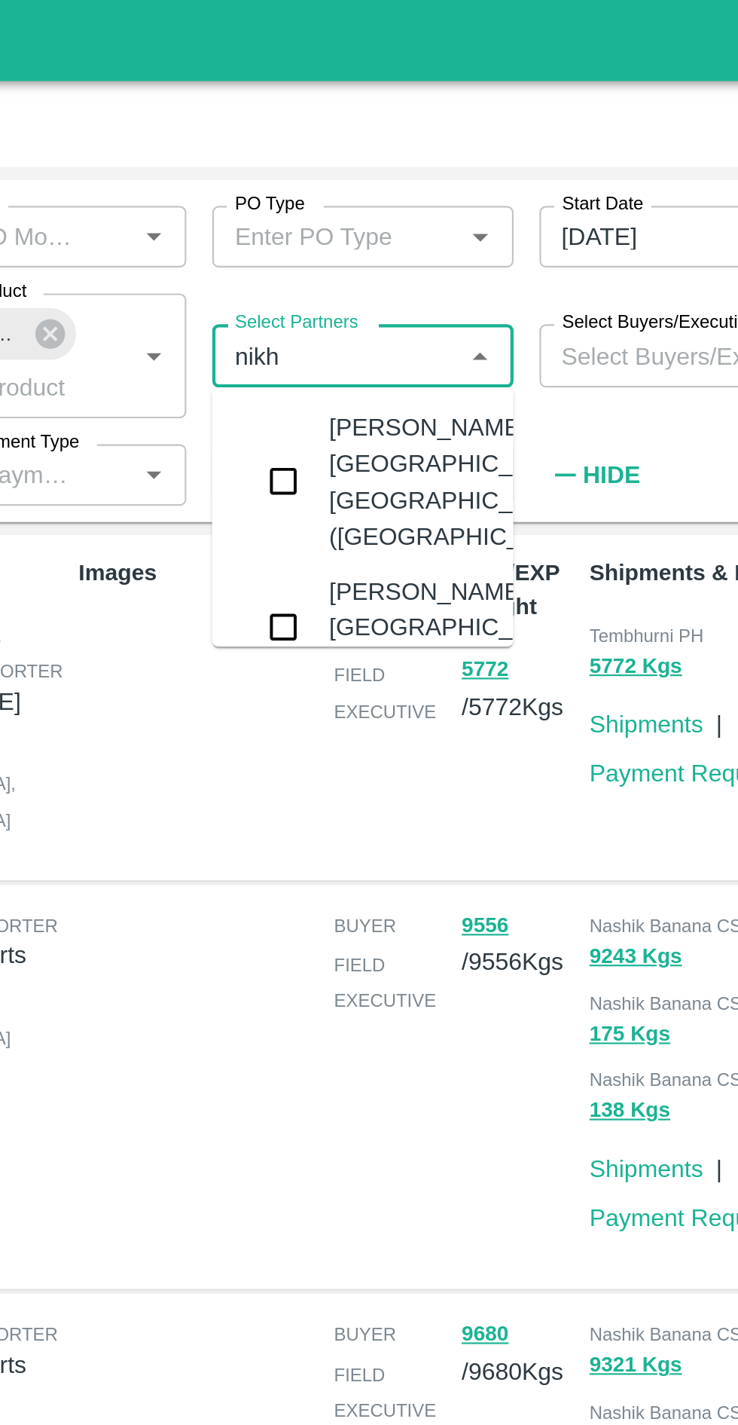
type input "nikhi"
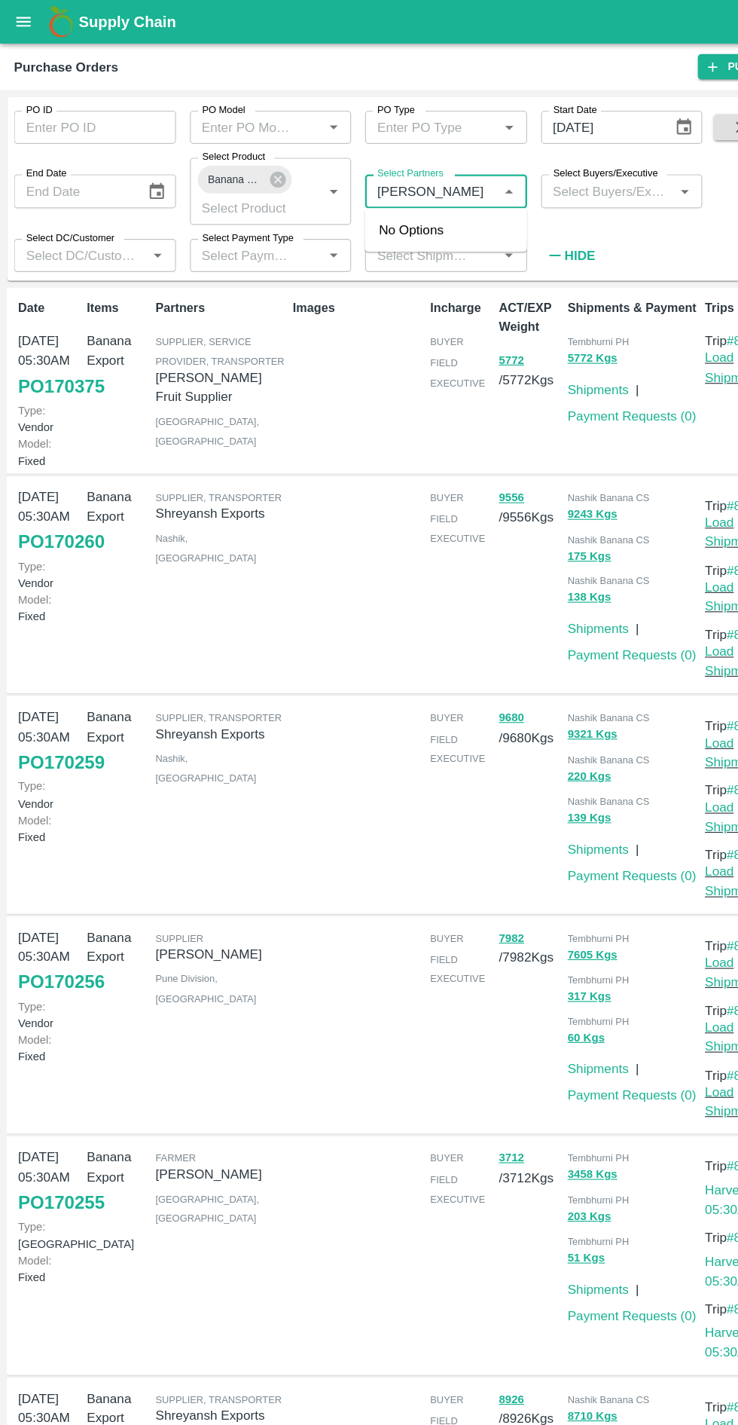
type input "Nikhi bagaw"
click at [136, 166] on icon "Choose date" at bounding box center [136, 164] width 13 height 14
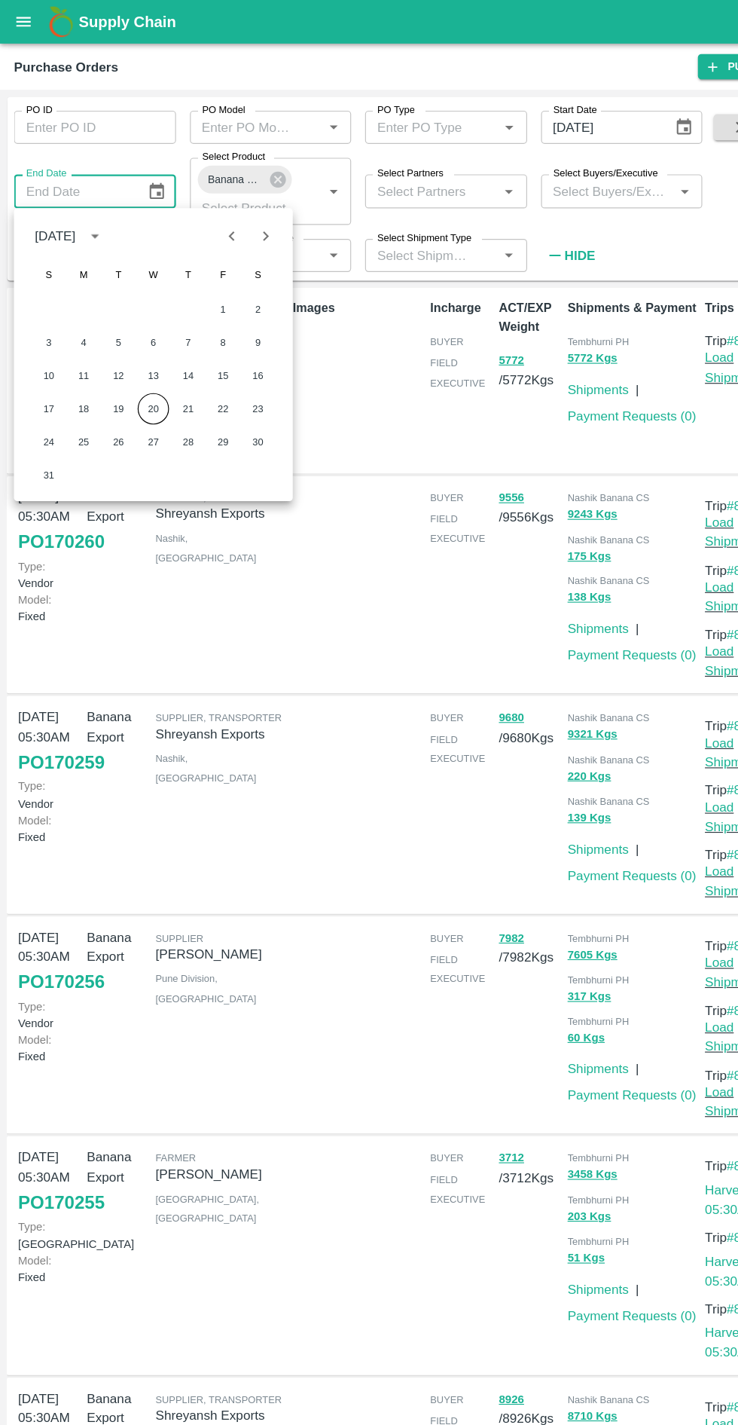
click at [203, 208] on icon "Previous month" at bounding box center [200, 204] width 17 height 17
click at [102, 353] on button "22" at bounding box center [102, 353] width 27 height 27
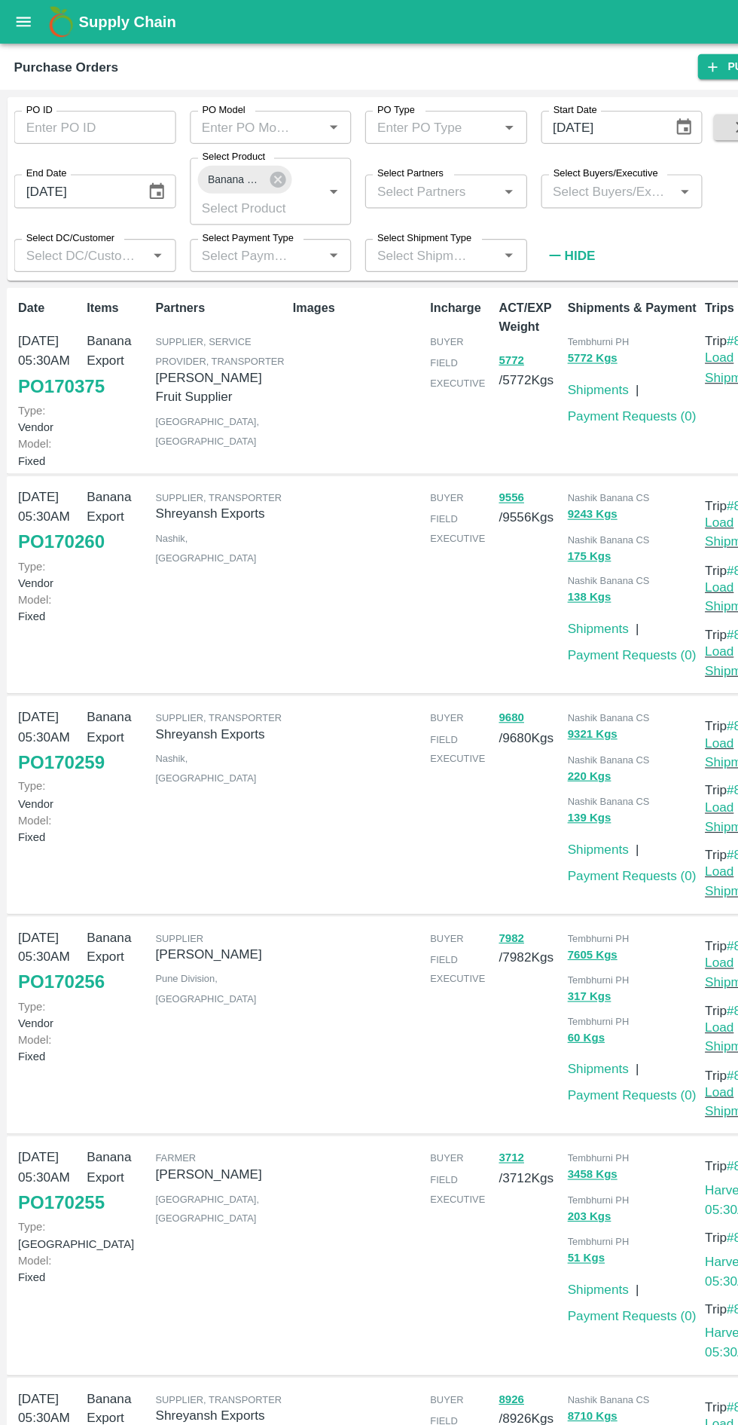
type input "22/07/2025"
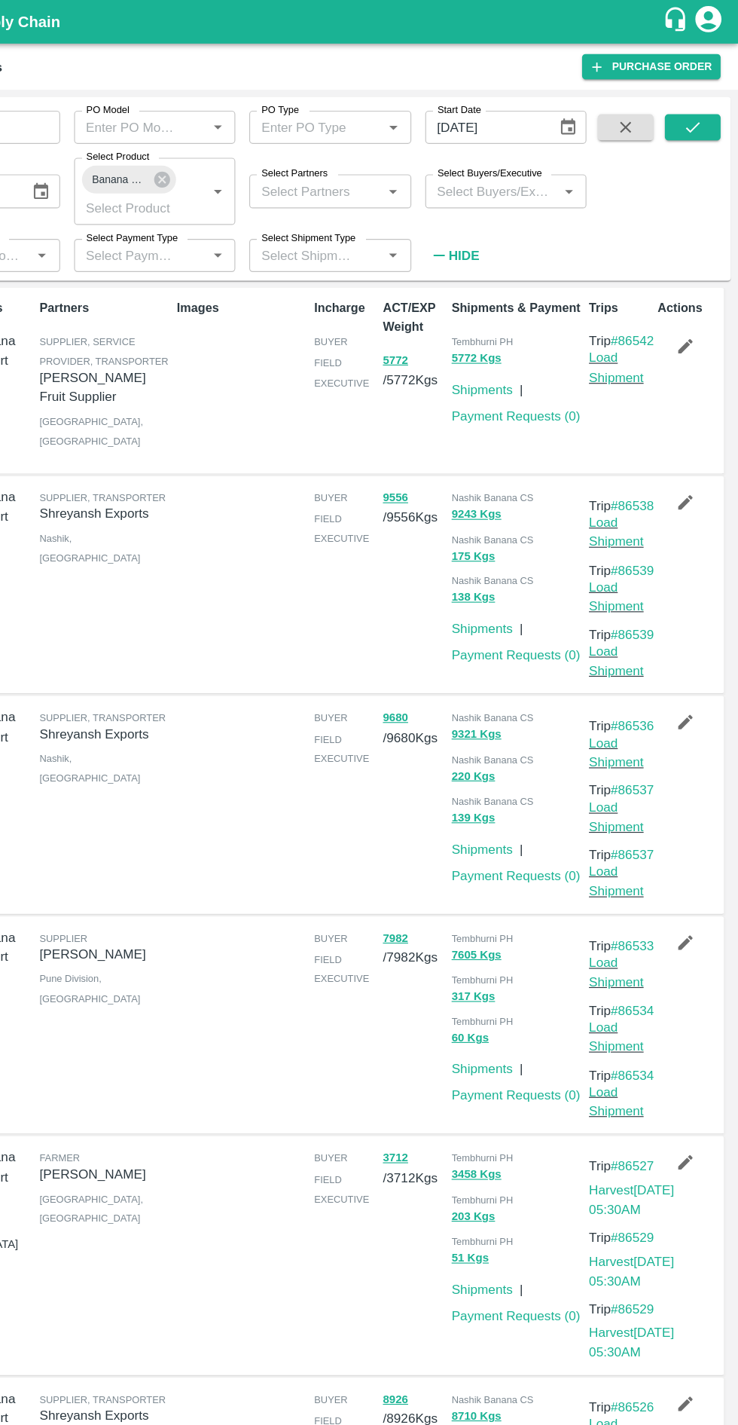
click at [699, 110] on icon "submit" at bounding box center [699, 110] width 17 height 17
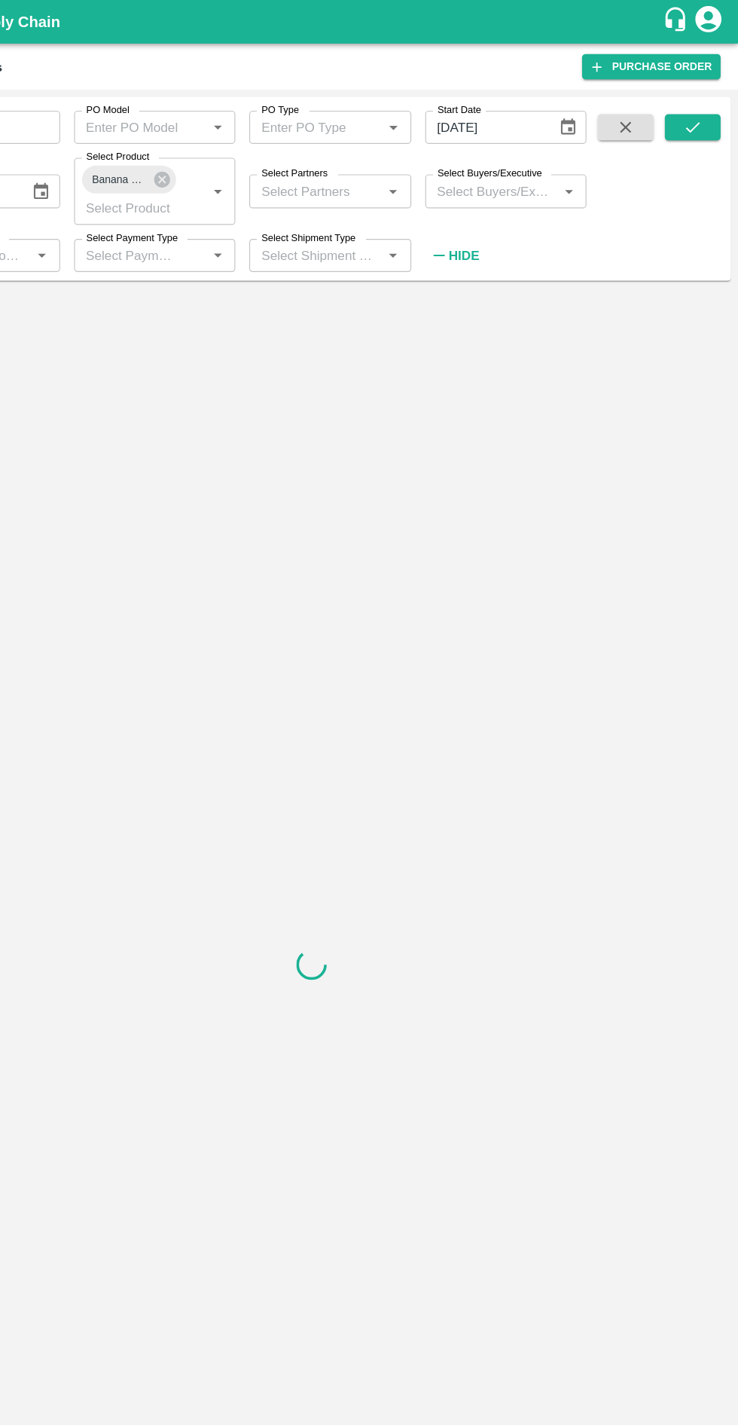
click at [502, 228] on h6 "Hide" at bounding box center [501, 221] width 26 height 20
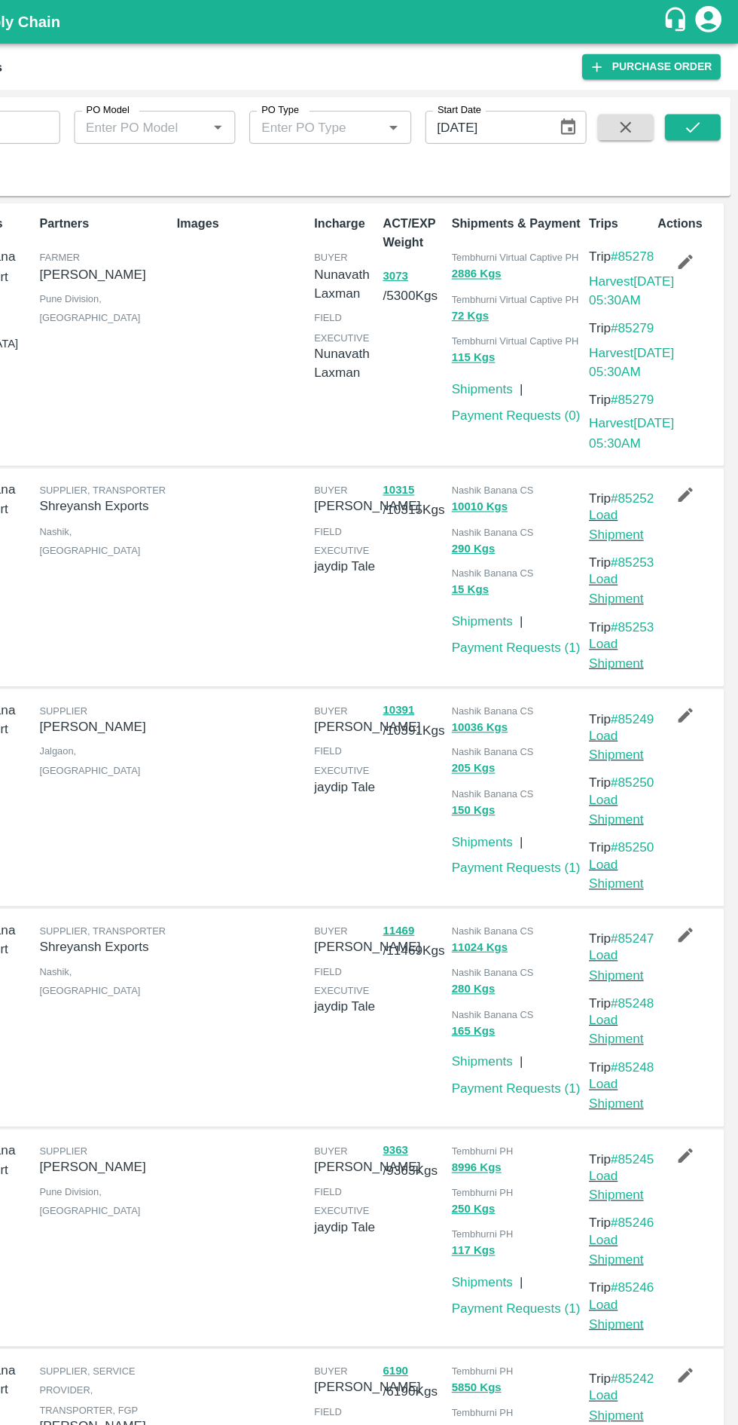
click at [492, 218] on span "Tembhurni Virtual Captive PH" at bounding box center [546, 222] width 110 height 9
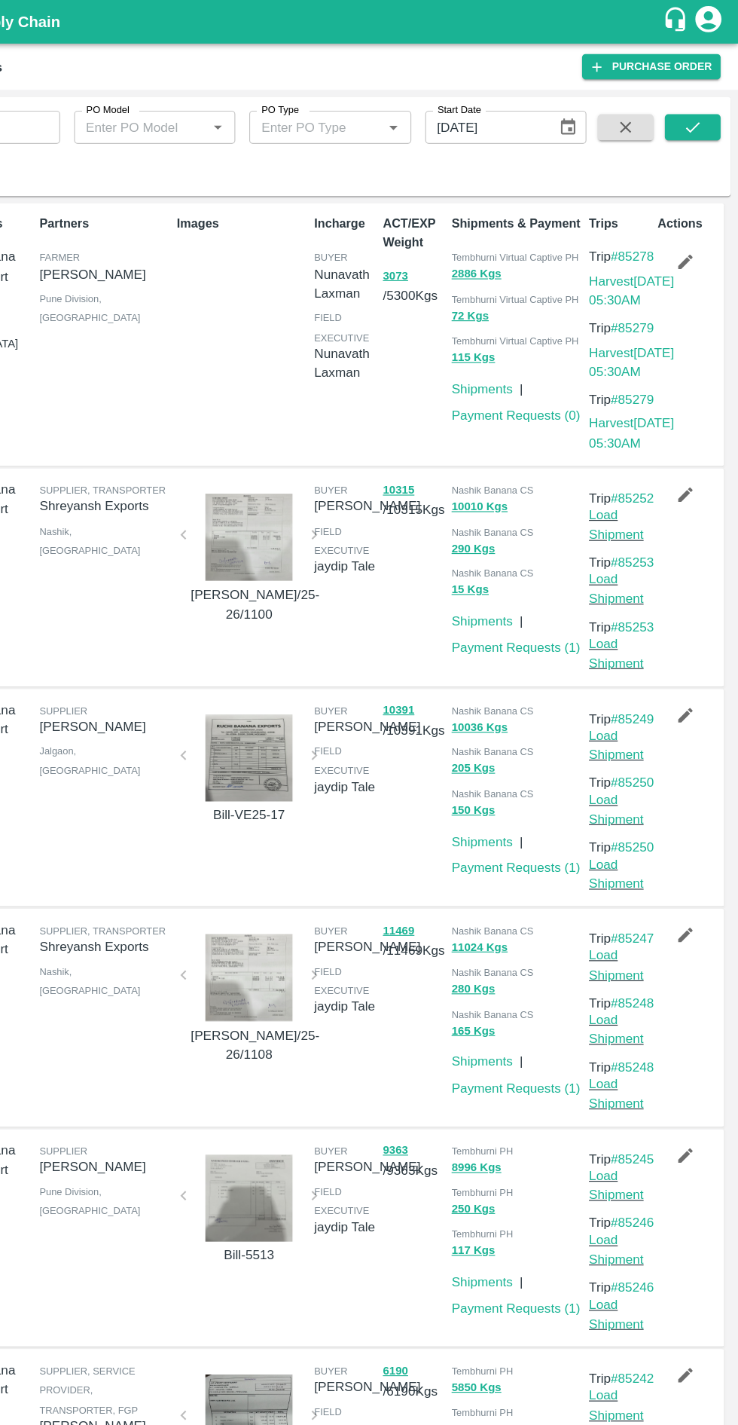
click at [707, 226] on button "button" at bounding box center [693, 226] width 48 height 26
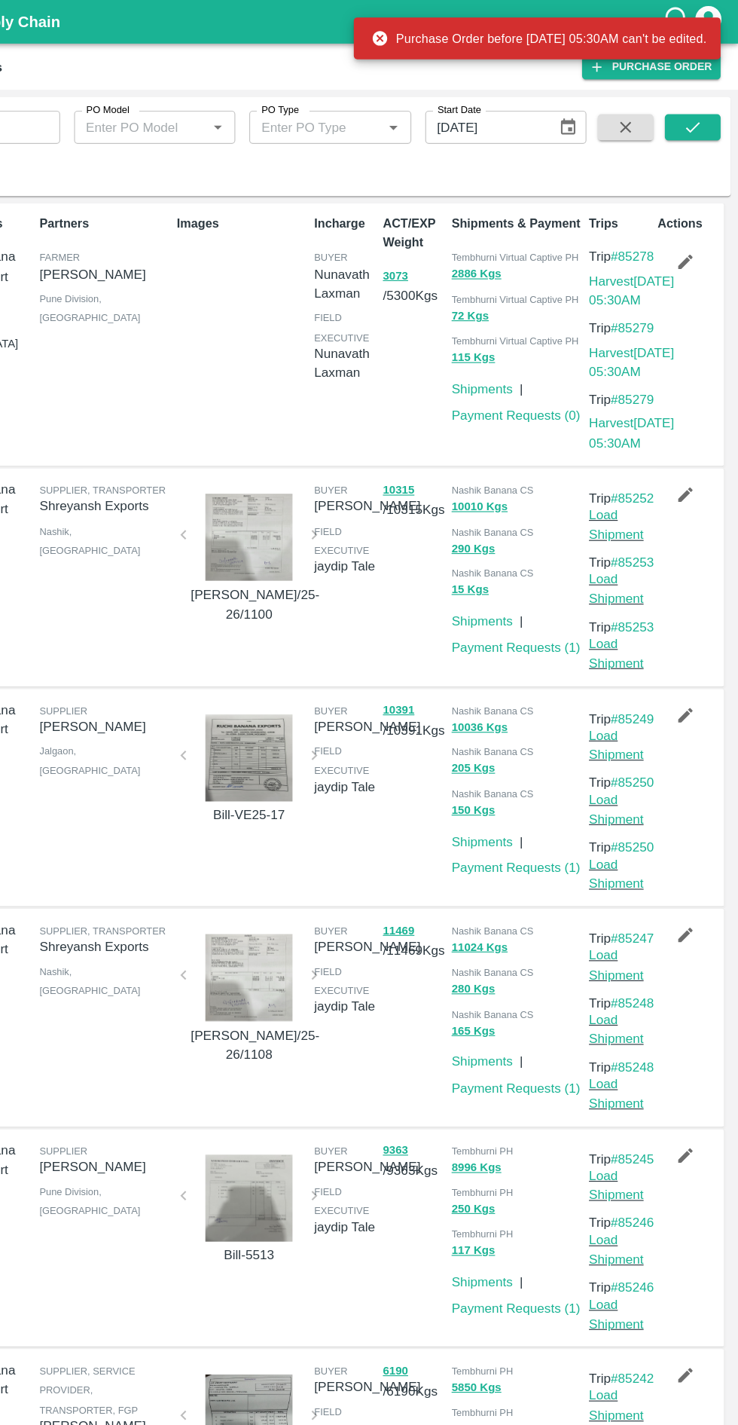
click at [701, 222] on button "button" at bounding box center [693, 226] width 48 height 26
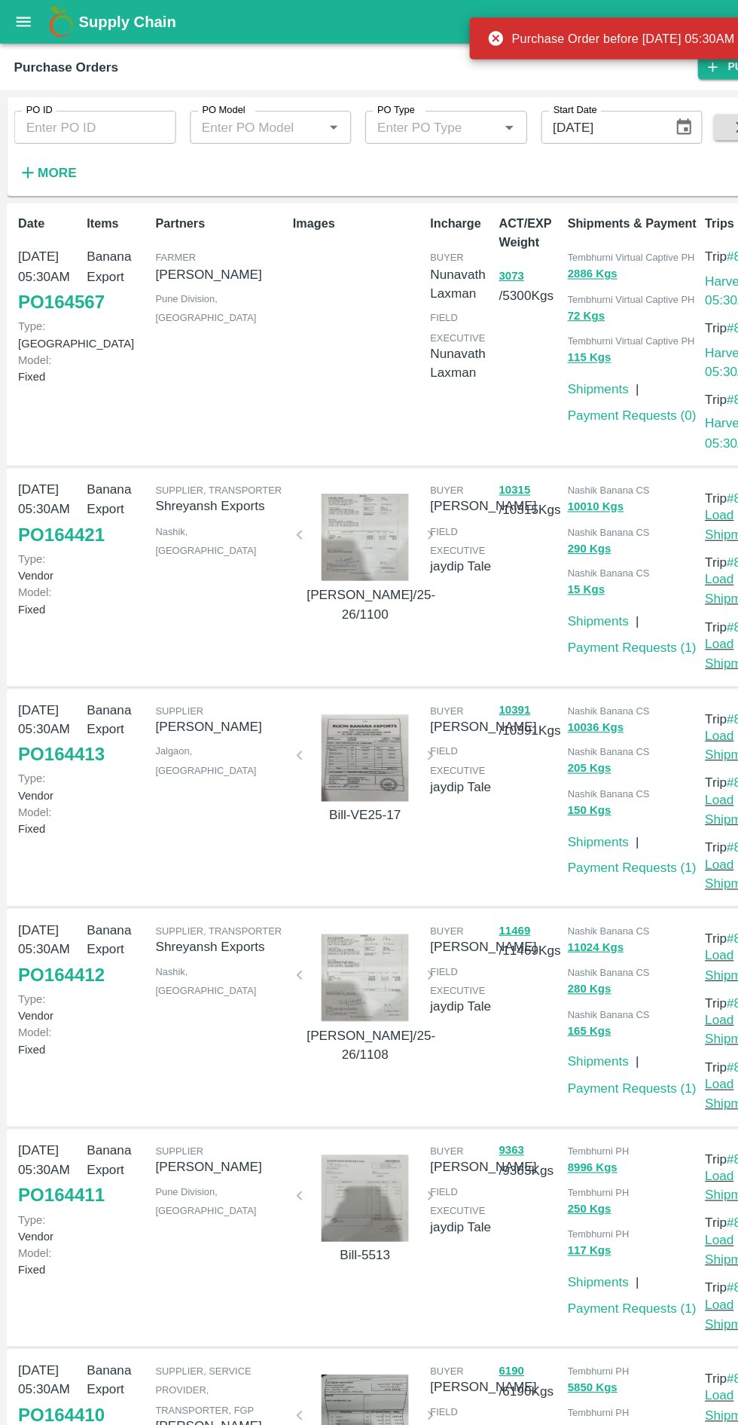
click at [444, 237] on button "3073" at bounding box center [443, 238] width 22 height 17
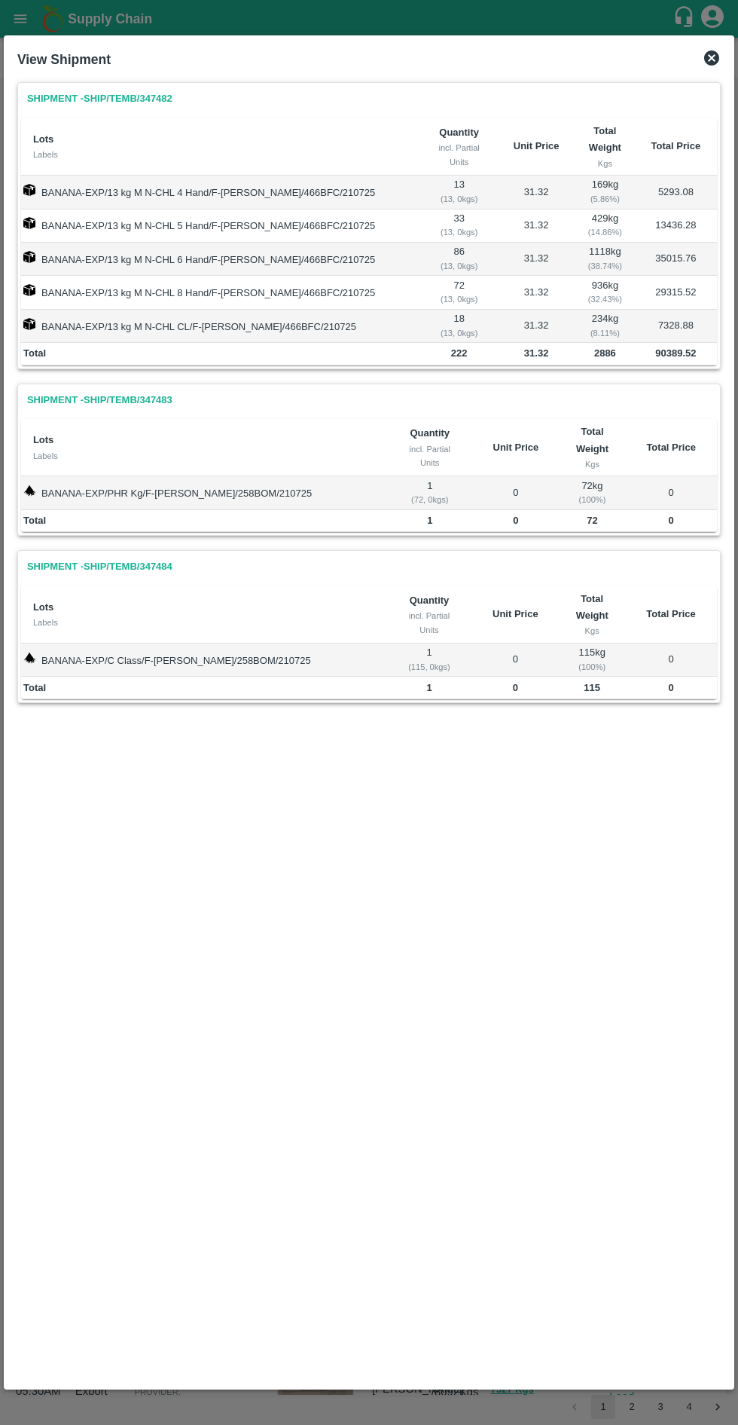
click at [732, 64] on div "View Shipment Shipment - SHIP/TEMB/347482 Lots Labels Quantity incl. Partial Un…" at bounding box center [369, 711] width 731 height 1353
click at [731, 69] on div "View Shipment Shipment - SHIP/TEMB/347482 Lots Labels Quantity incl. Partial Un…" at bounding box center [369, 711] width 731 height 1353
click at [719, 59] on icon at bounding box center [711, 57] width 15 height 15
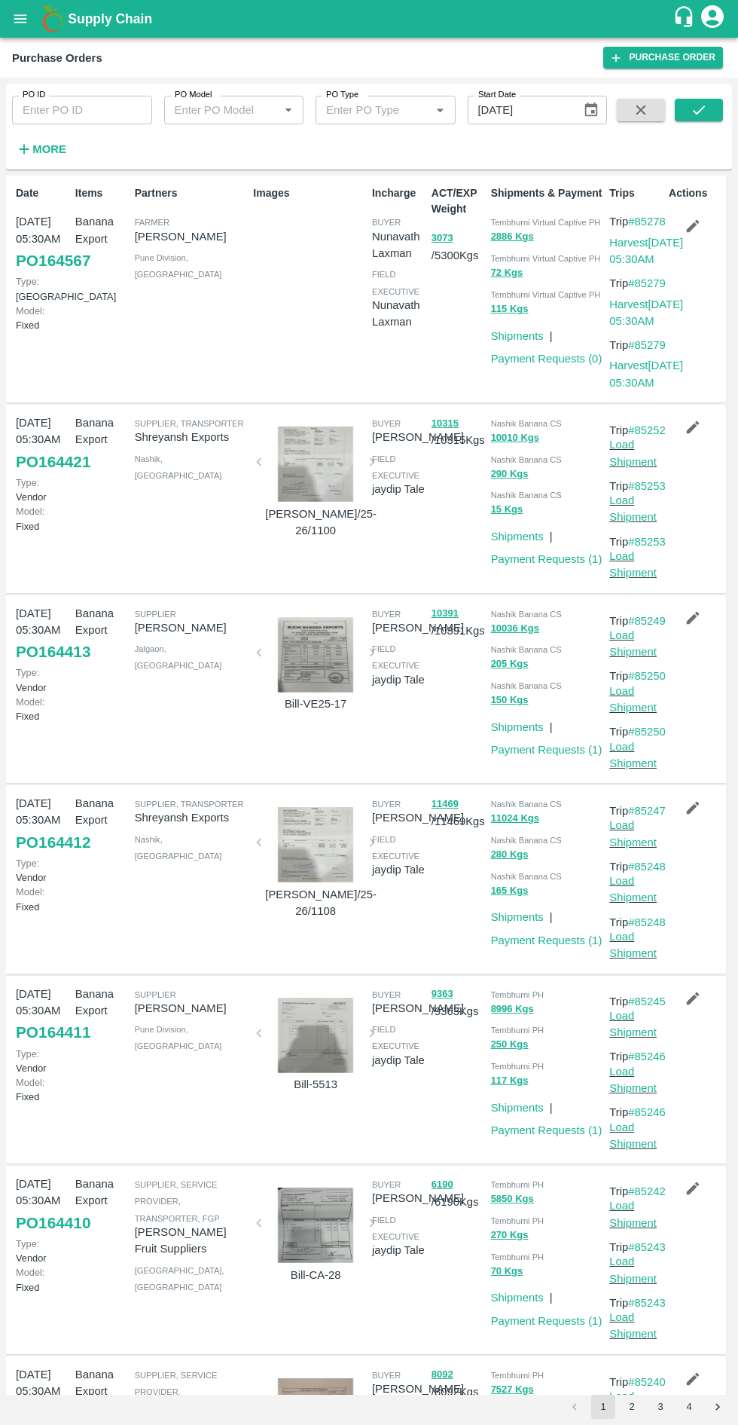
click at [38, 274] on link "PO 164567" at bounding box center [53, 260] width 75 height 27
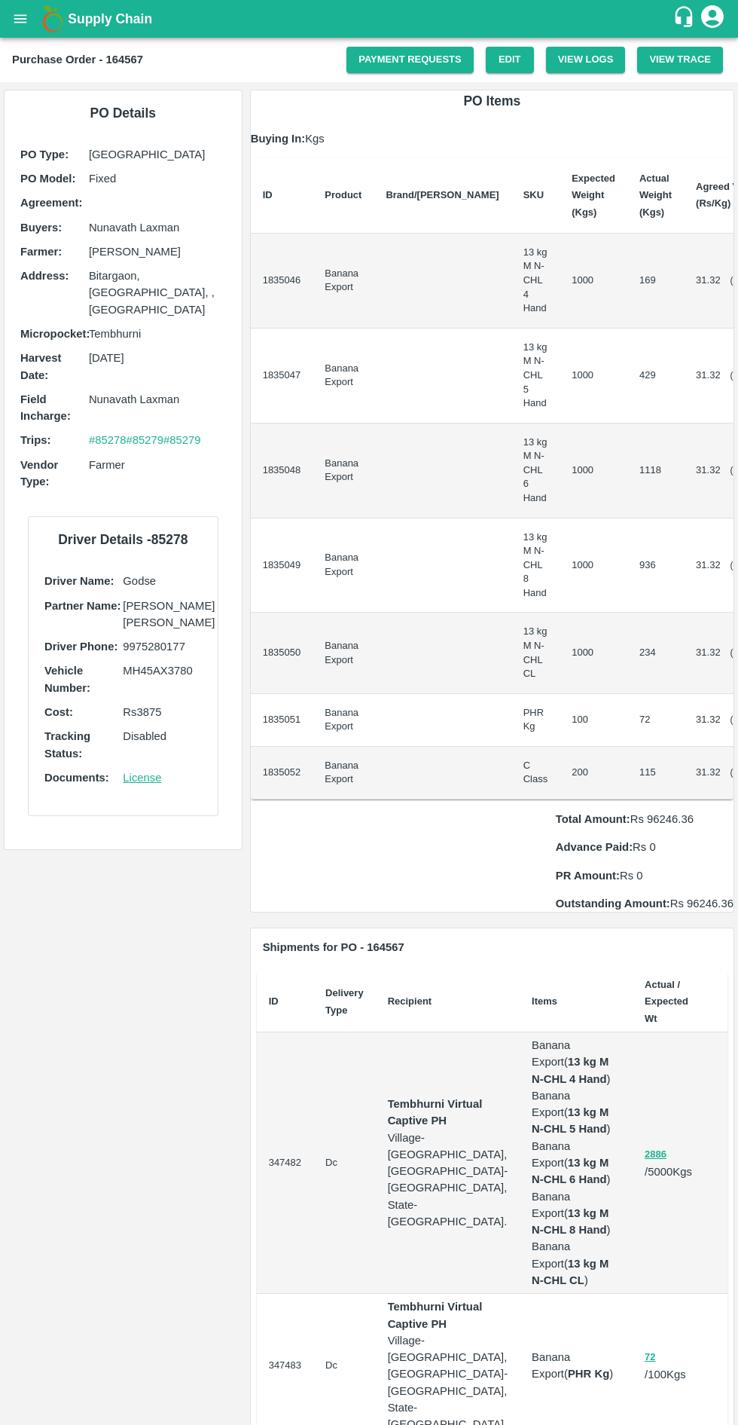
scroll to position [0, 51]
